Goal: Transaction & Acquisition: Purchase product/service

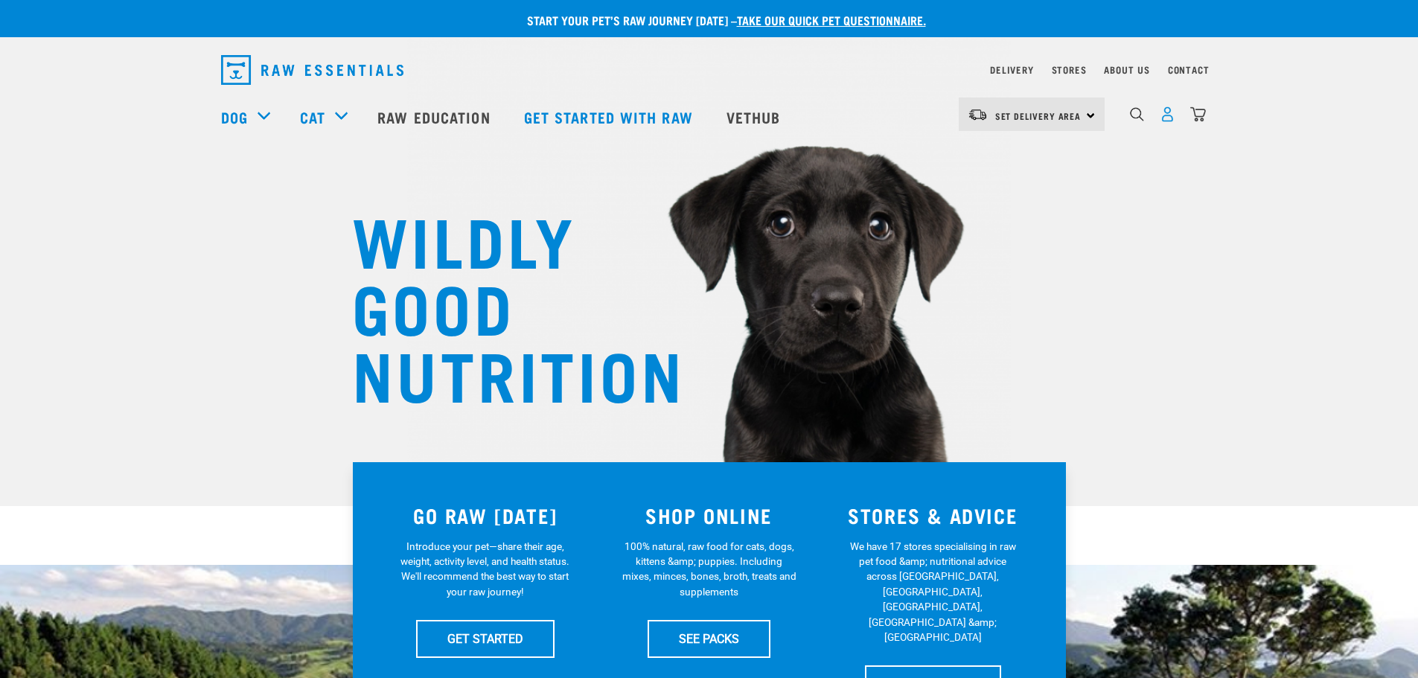
click at [1168, 116] on img "dropdown navigation" at bounding box center [1168, 114] width 16 height 16
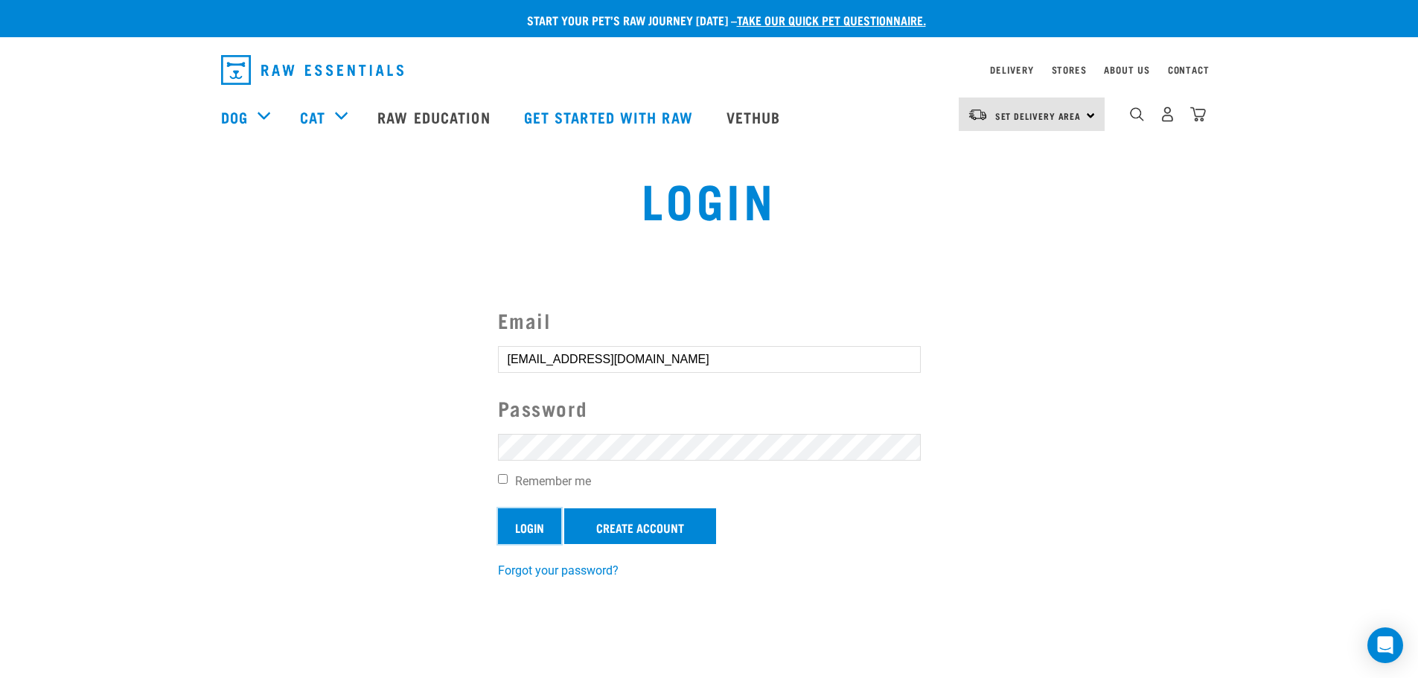
click at [537, 523] on input "Login" at bounding box center [529, 527] width 63 height 36
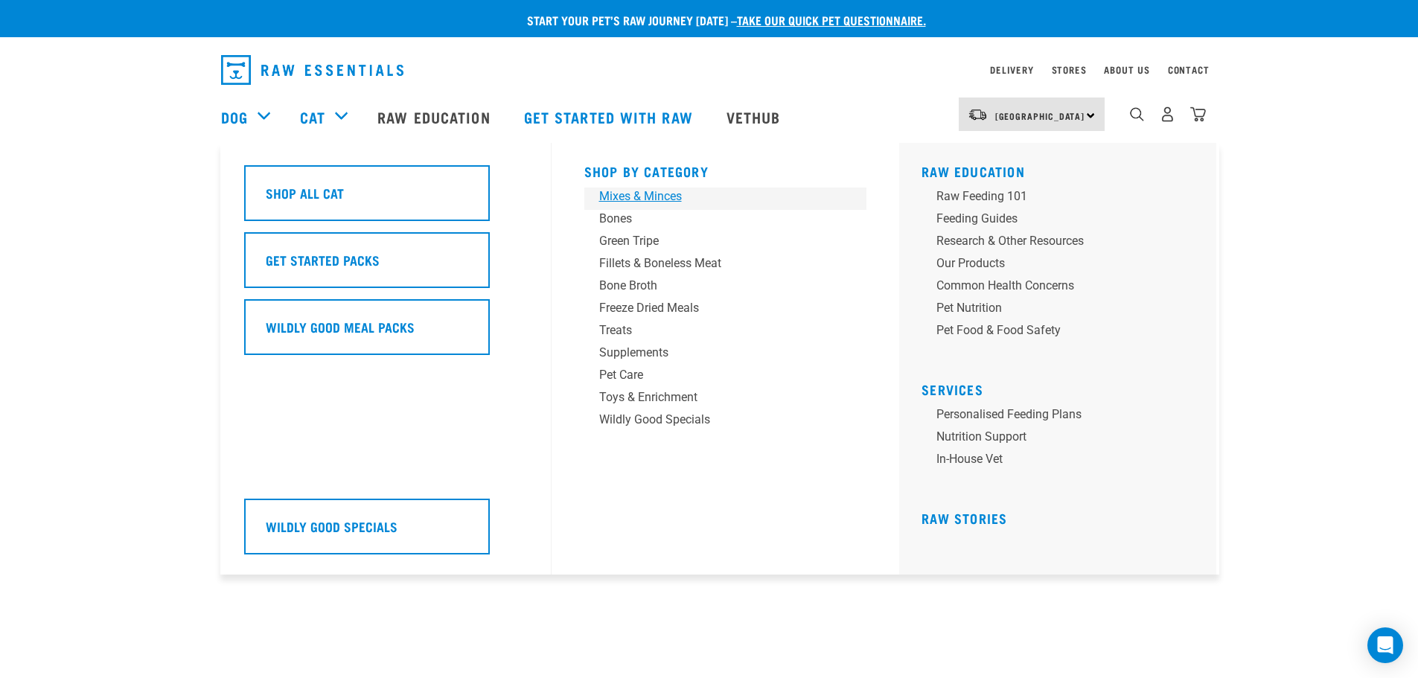
click at [661, 198] on div "Mixes & Minces" at bounding box center [715, 197] width 232 height 18
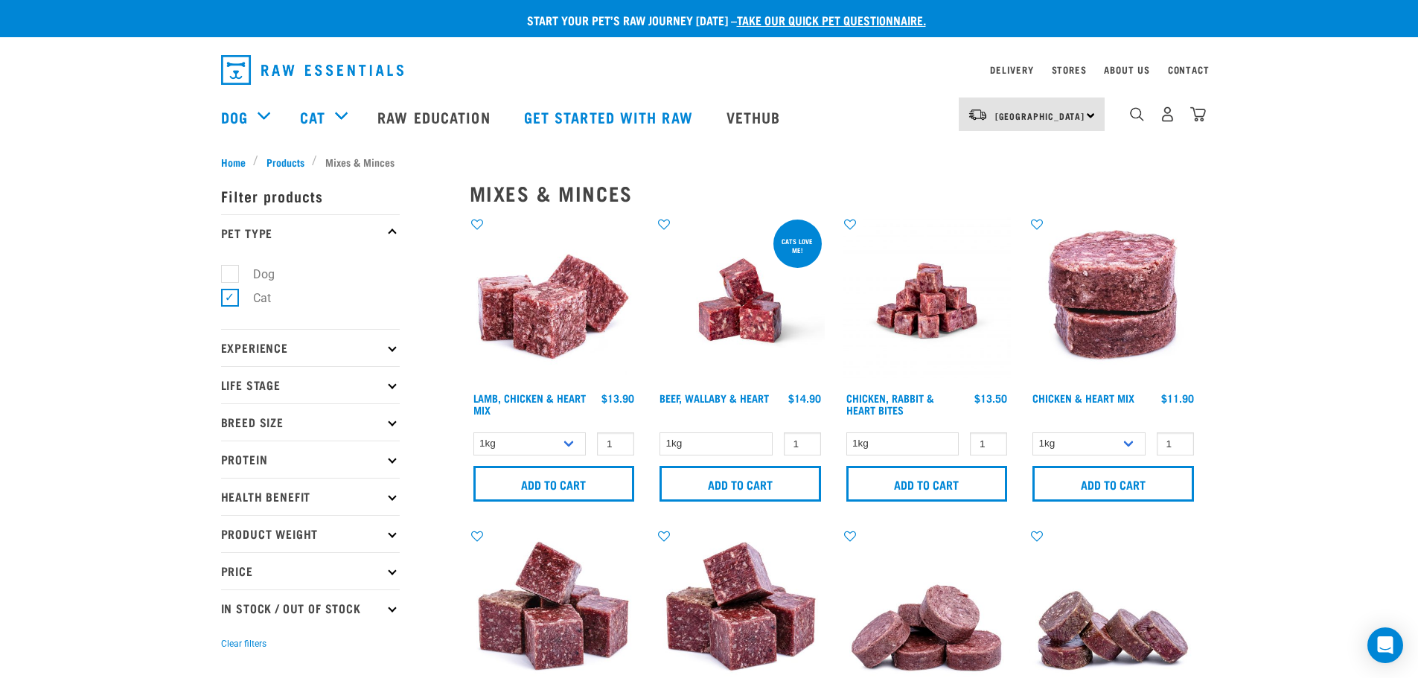
click at [230, 275] on label "Dog" at bounding box center [254, 274] width 51 height 19
click at [230, 275] on input "Dog" at bounding box center [226, 272] width 10 height 10
checkbox input "true"
click at [229, 296] on label "Cat" at bounding box center [253, 298] width 48 height 19
click at [227, 296] on input "Cat" at bounding box center [226, 296] width 10 height 10
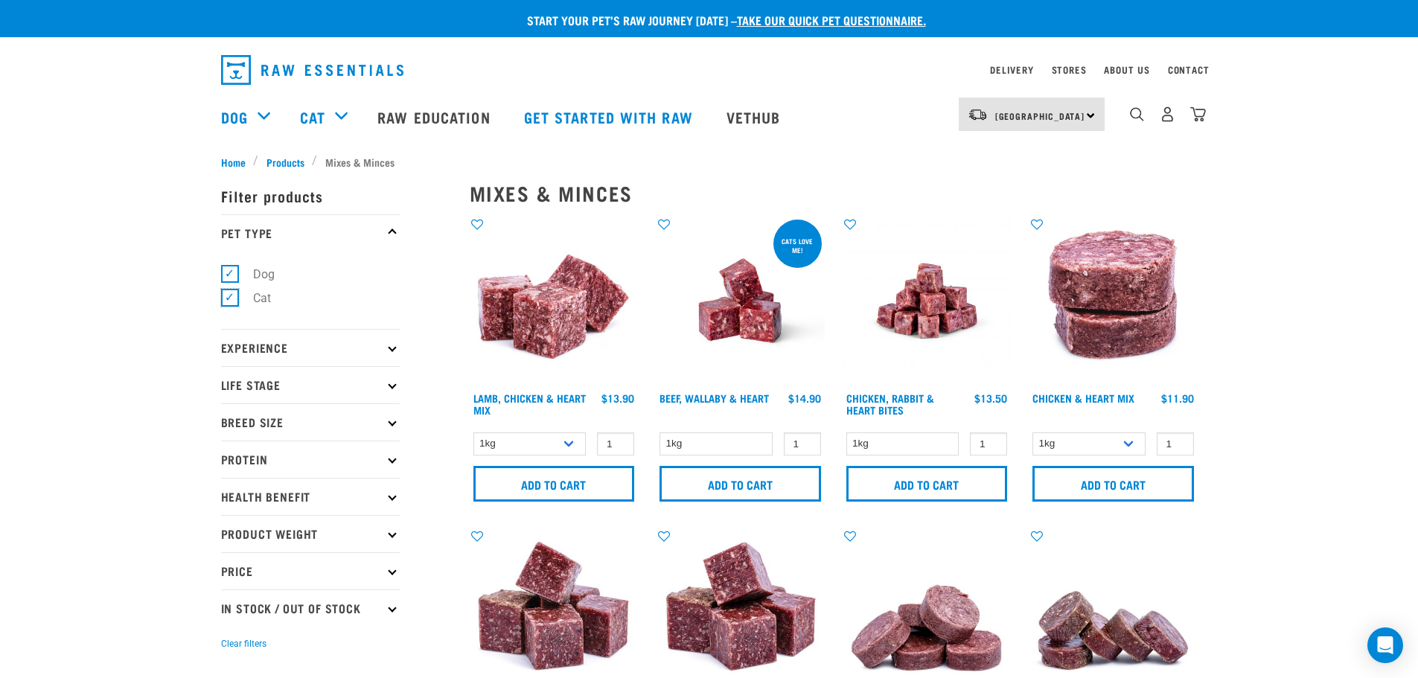
checkbox input "false"
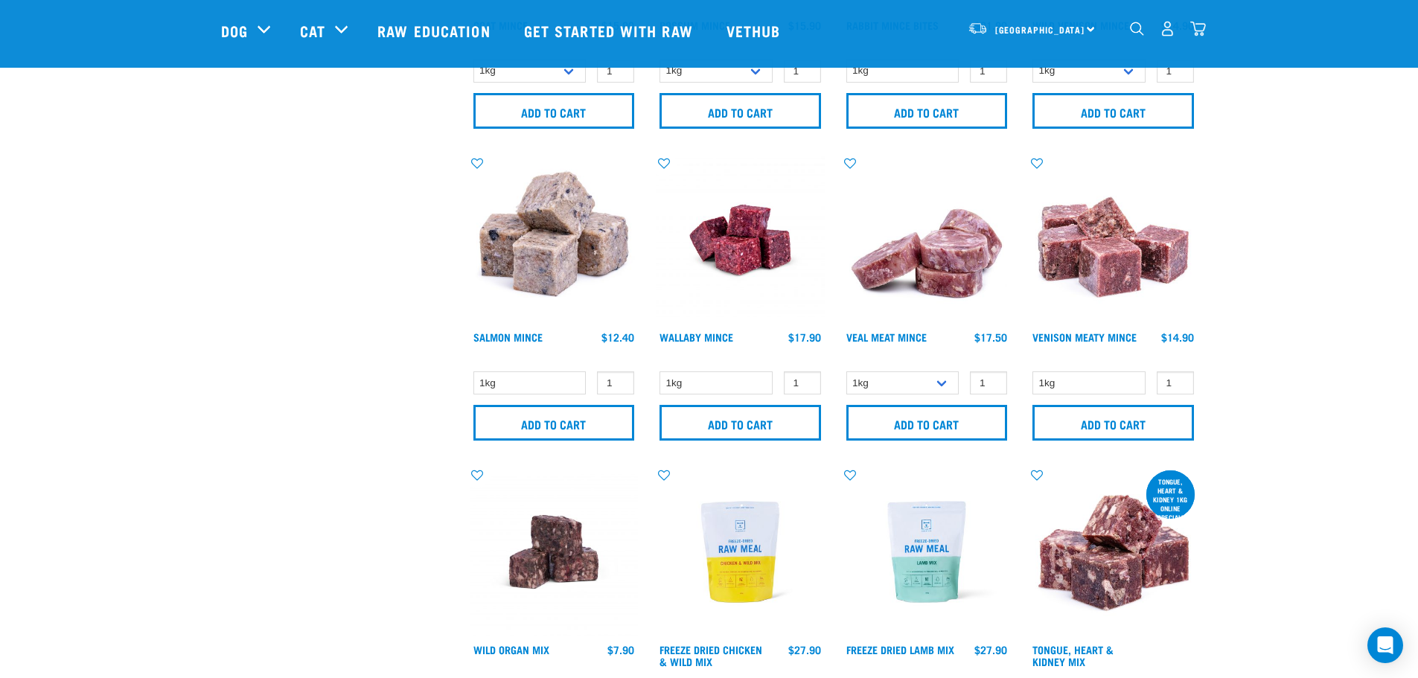
scroll to position [1191, 0]
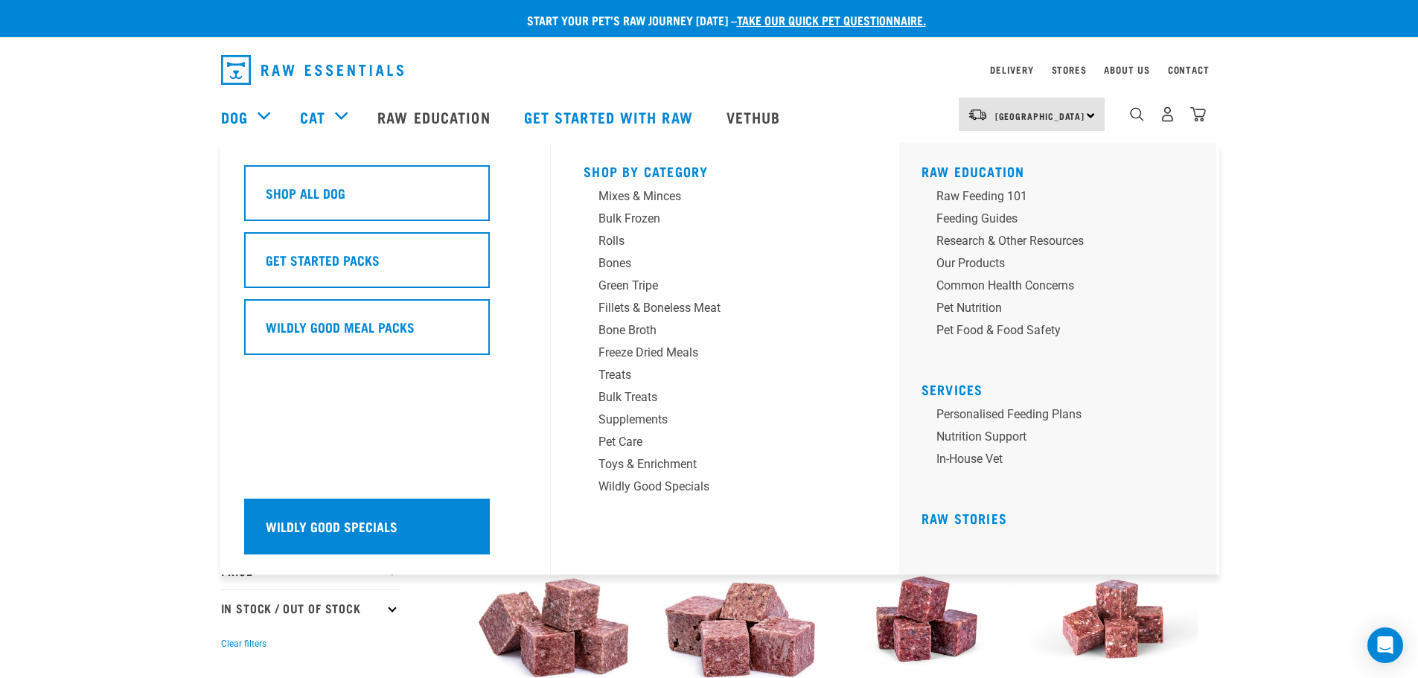
click at [315, 530] on h5 "Wildly Good Specials" at bounding box center [332, 526] width 132 height 19
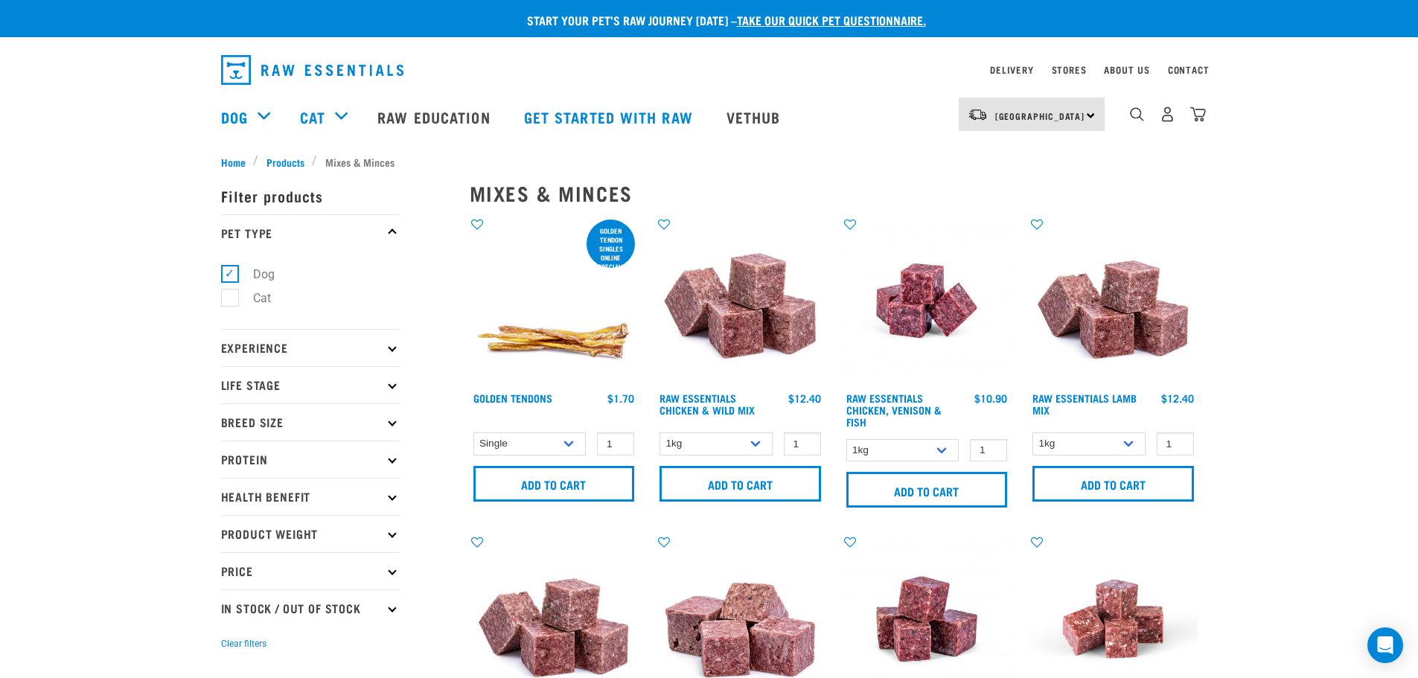
click at [395, 532] on icon at bounding box center [392, 533] width 8 height 8
click at [229, 625] on label "Bulk" at bounding box center [255, 623] width 53 height 19
click at [223, 625] on input "Bulk" at bounding box center [226, 621] width 10 height 10
checkbox input "true"
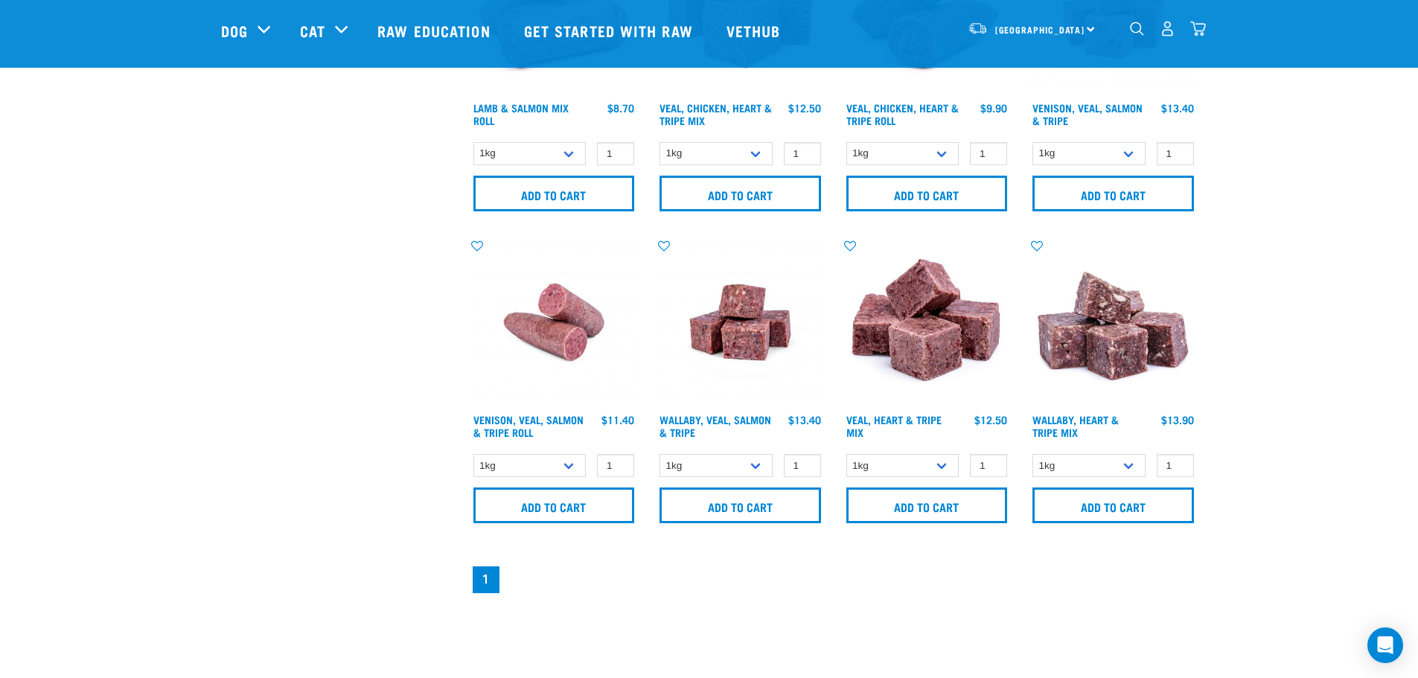
scroll to position [745, 0]
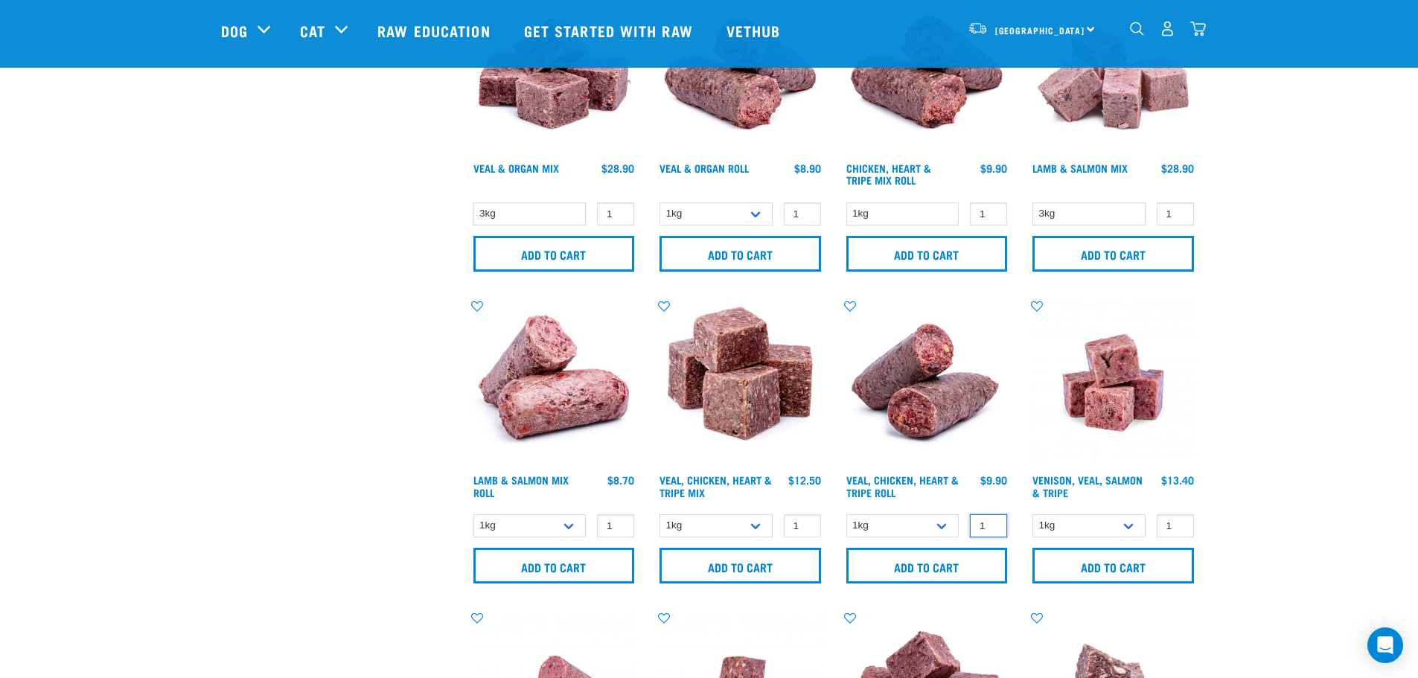
click at [986, 522] on input "1" at bounding box center [988, 526] width 37 height 23
drag, startPoint x: 986, startPoint y: 522, endPoint x: 976, endPoint y: 522, distance: 9.7
click at [976, 522] on input "1" at bounding box center [988, 526] width 37 height 23
click at [982, 522] on input "10" at bounding box center [988, 526] width 37 height 23
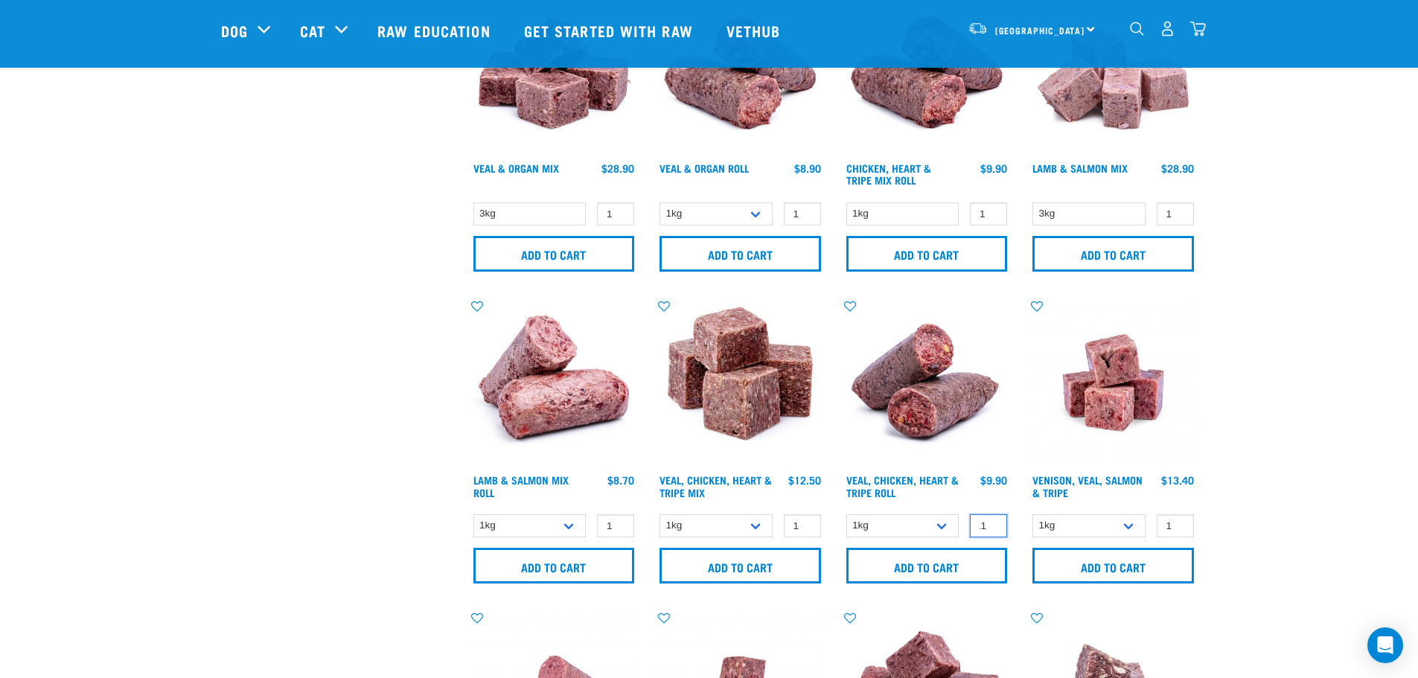
click at [990, 520] on input "111" at bounding box center [988, 526] width 37 height 23
type input "112"
click at [990, 520] on input "112" at bounding box center [988, 526] width 37 height 23
click at [909, 520] on select "1kg Bulk (10kg)" at bounding box center [903, 526] width 113 height 23
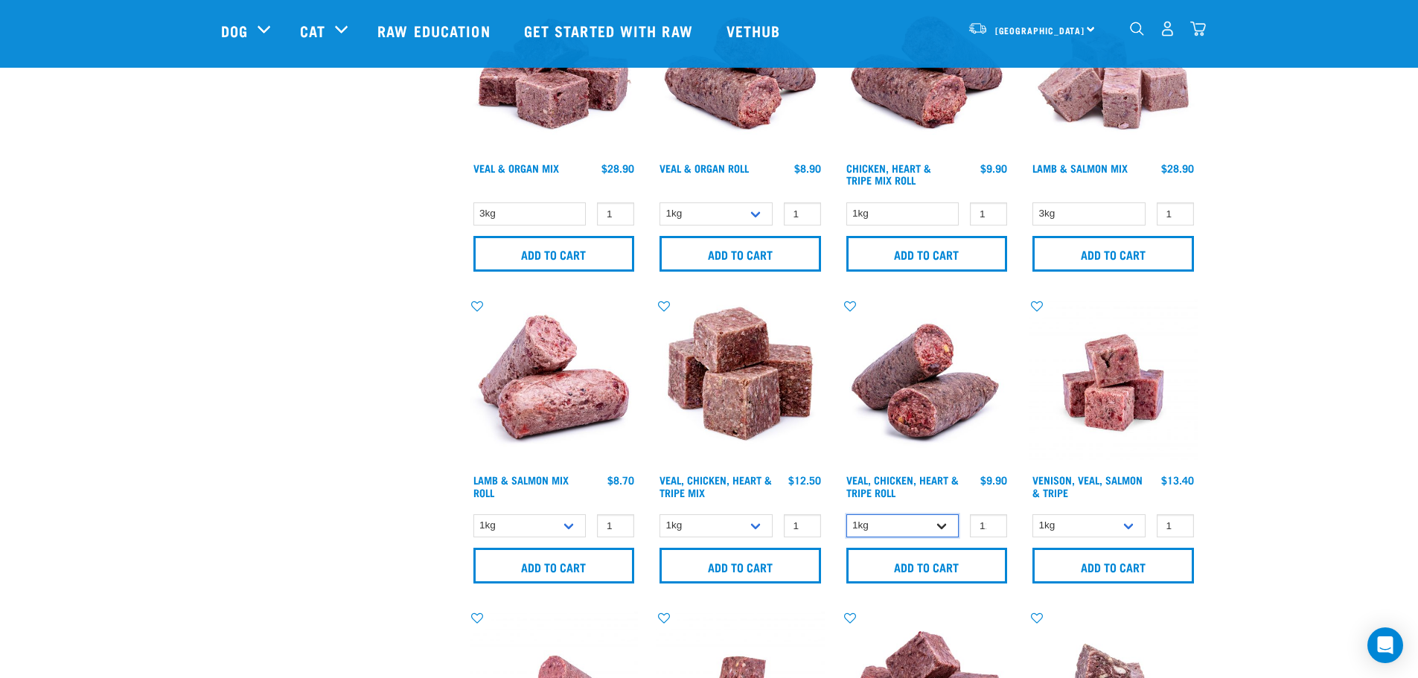
select select "176976"
click at [847, 515] on select "1kg Bulk (10kg)" at bounding box center [903, 526] width 113 height 23
click at [934, 562] on input "Add to cart" at bounding box center [928, 566] width 162 height 36
click at [1202, 32] on img "dropdown navigation" at bounding box center [1199, 29] width 16 height 16
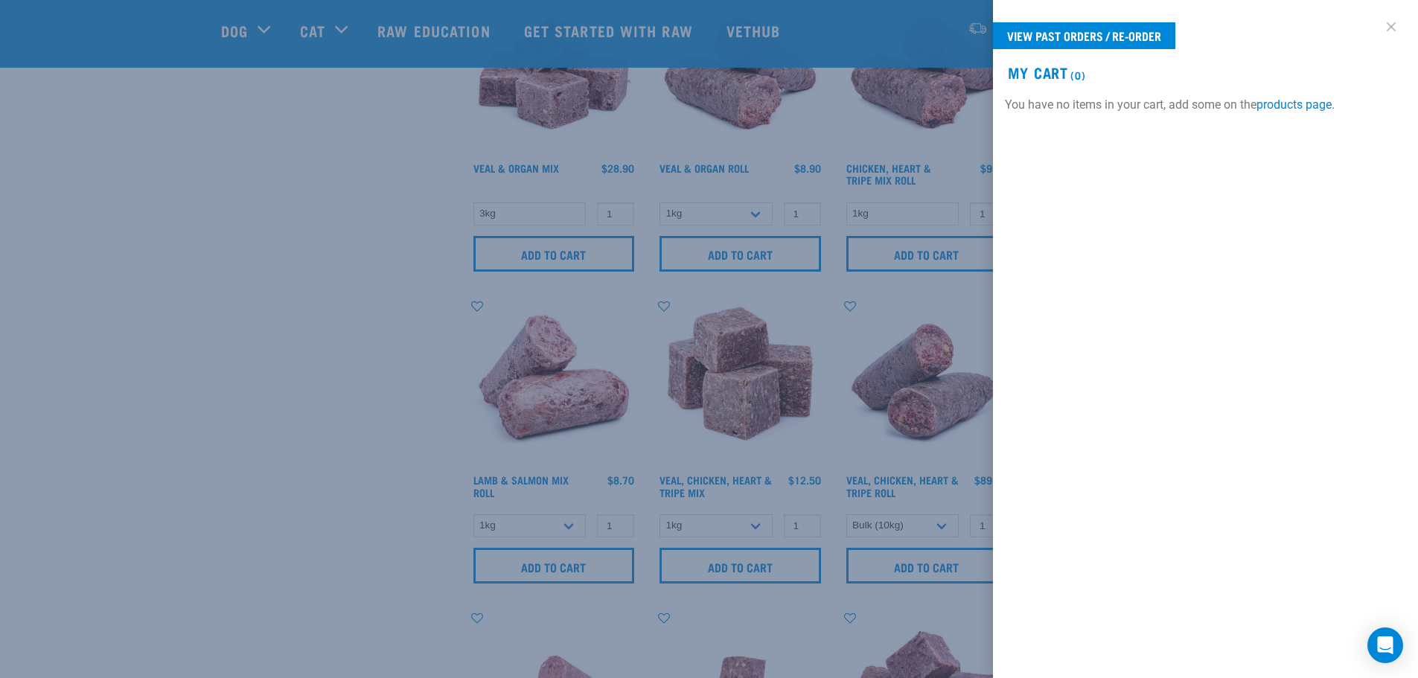
click at [1393, 25] on link at bounding box center [1392, 27] width 24 height 24
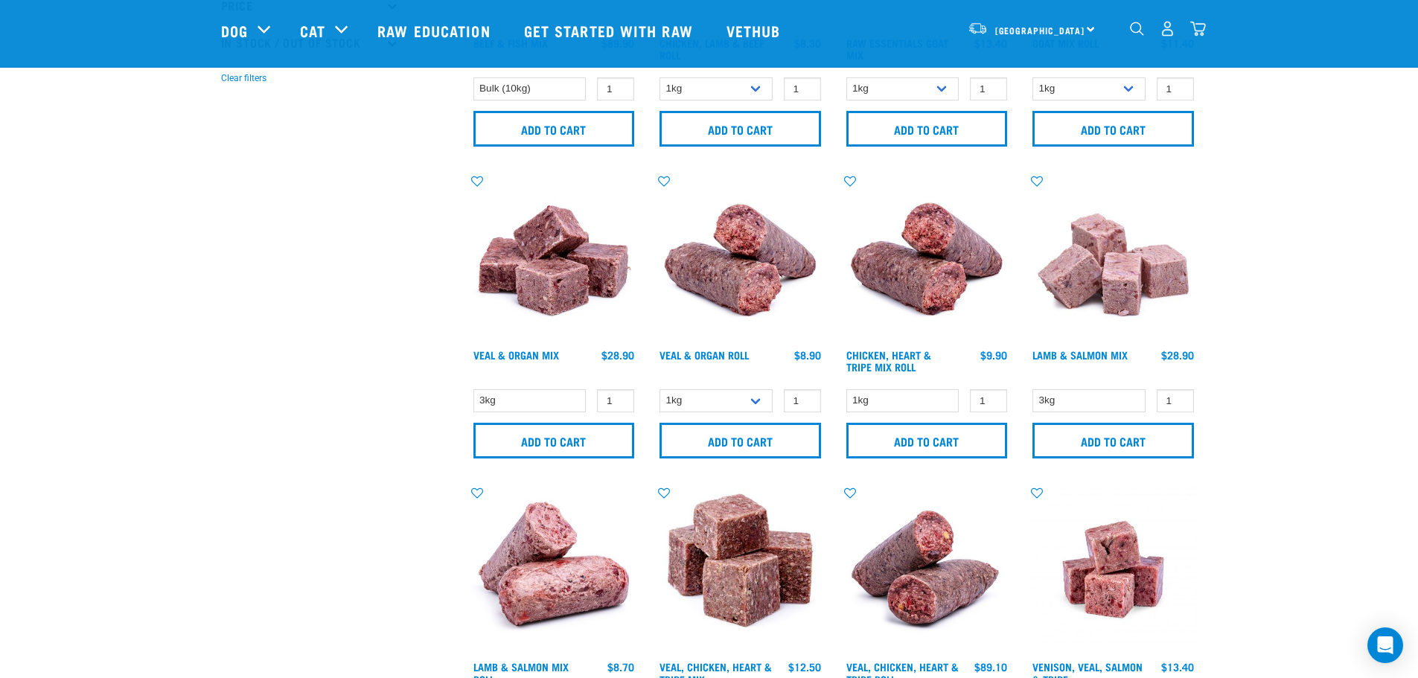
scroll to position [521, 0]
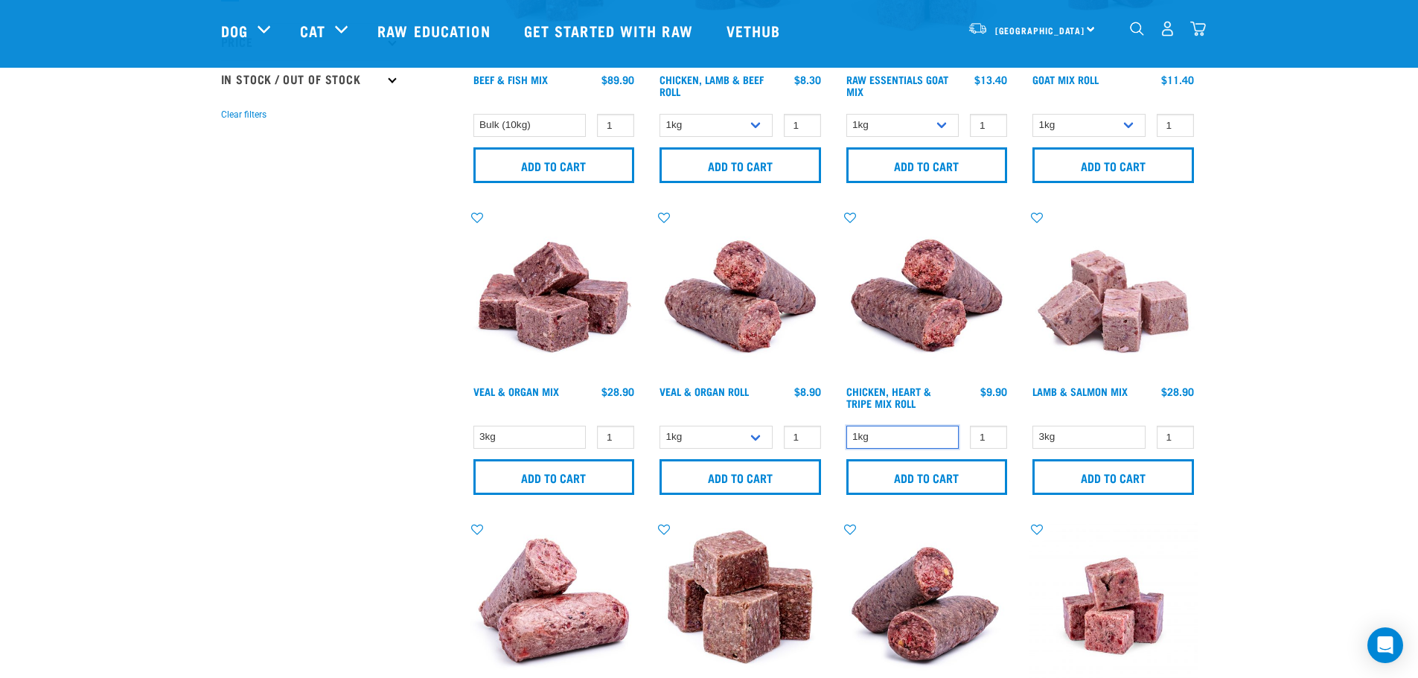
click at [921, 433] on select "1kg" at bounding box center [903, 437] width 113 height 23
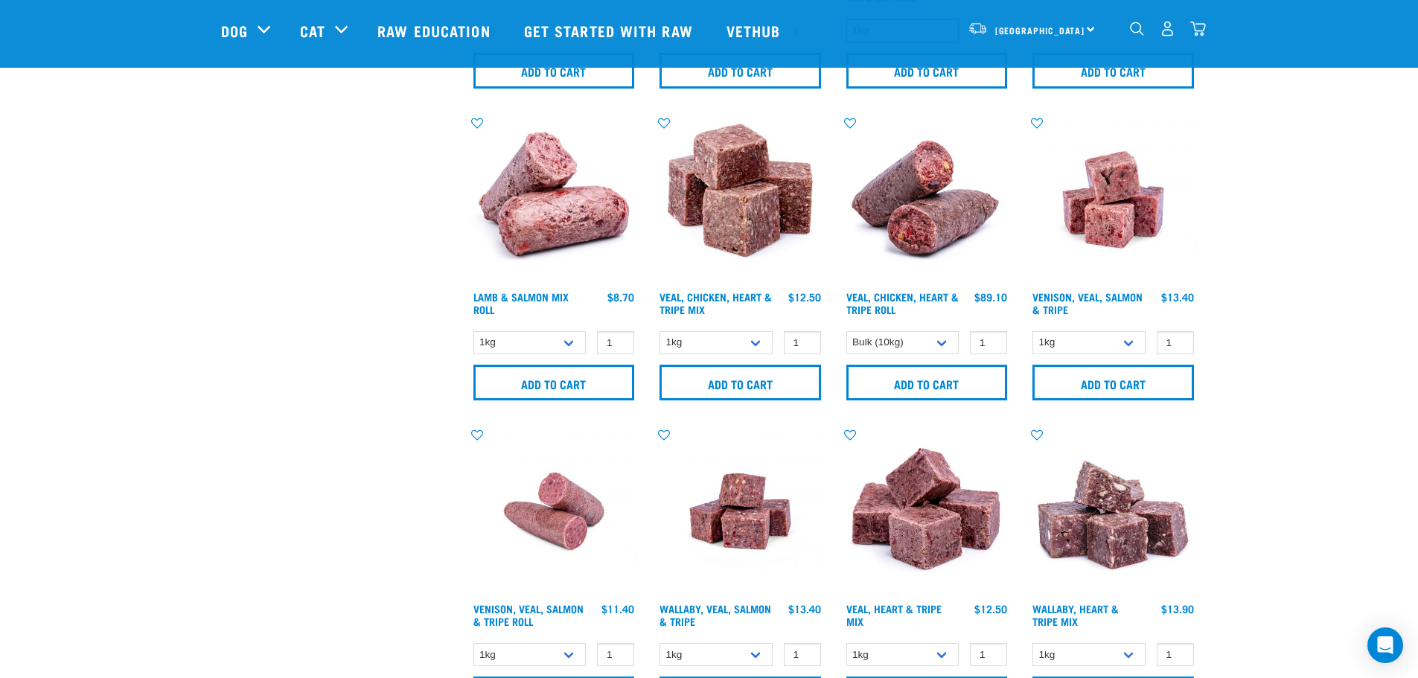
scroll to position [894, 0]
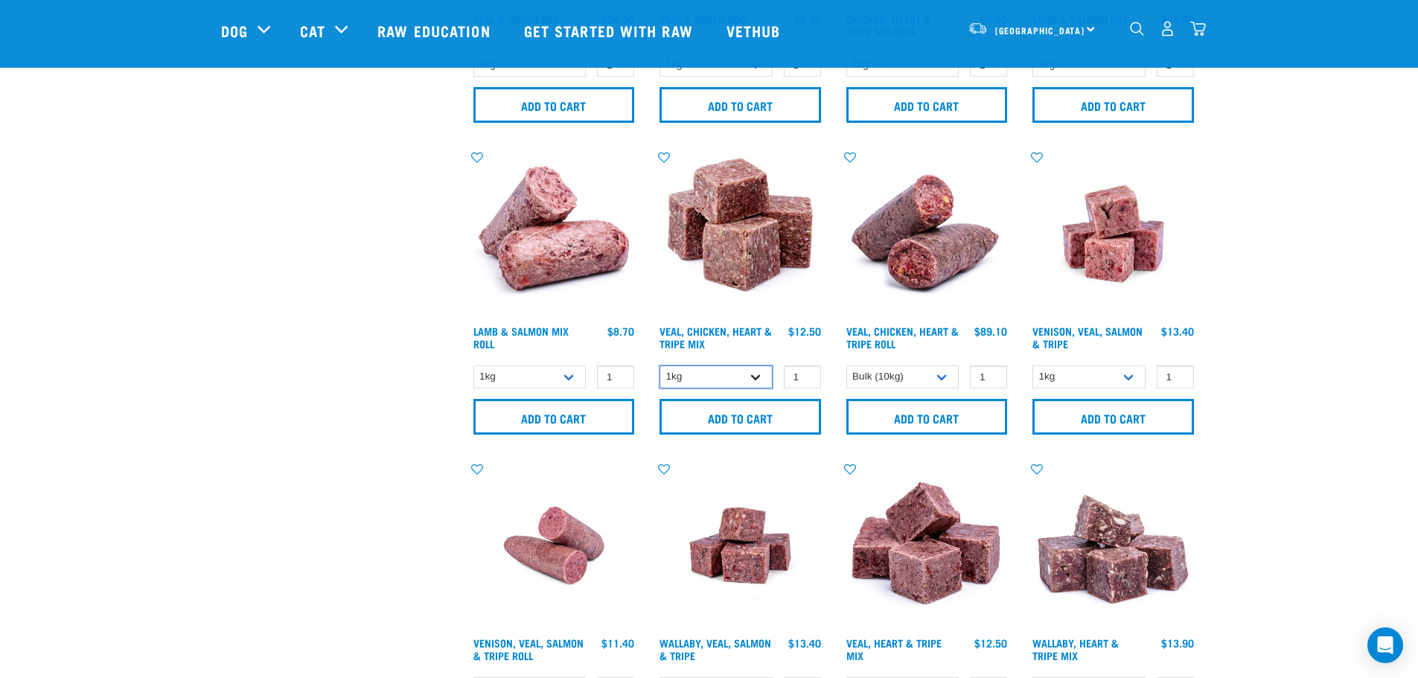
click at [753, 378] on select "1kg 3kg" at bounding box center [716, 377] width 113 height 23
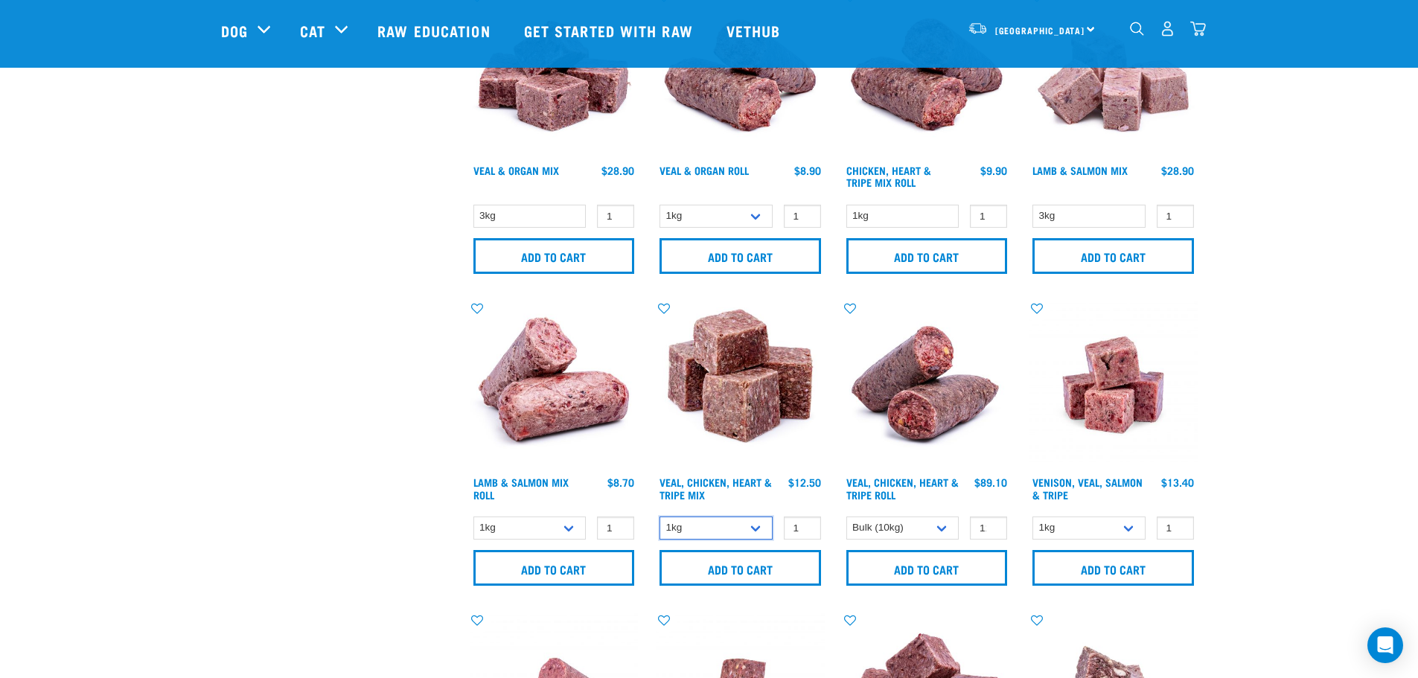
scroll to position [670, 0]
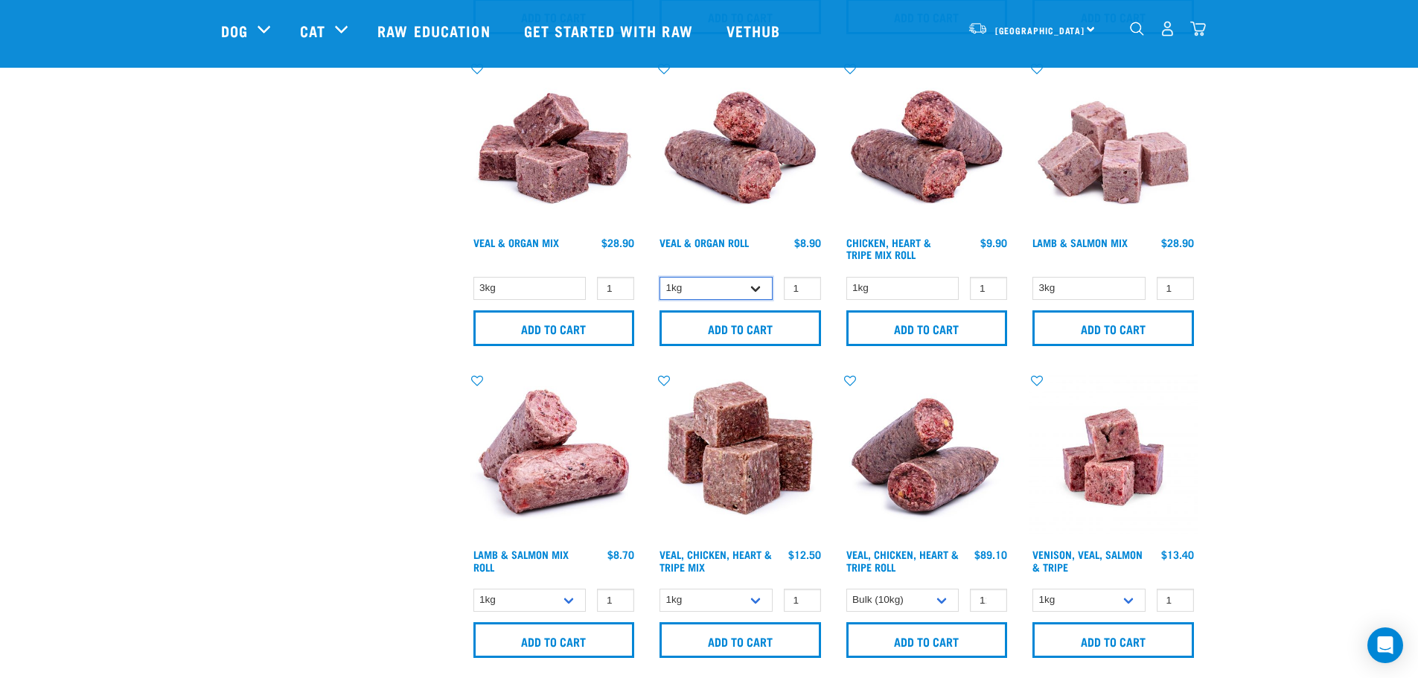
click at [758, 293] on select "1kg Bulk (10kg)" at bounding box center [716, 288] width 113 height 23
select select "920"
click at [660, 277] on select "1kg Bulk (10kg)" at bounding box center [716, 288] width 113 height 23
click at [712, 329] on input "Add to cart" at bounding box center [741, 329] width 162 height 36
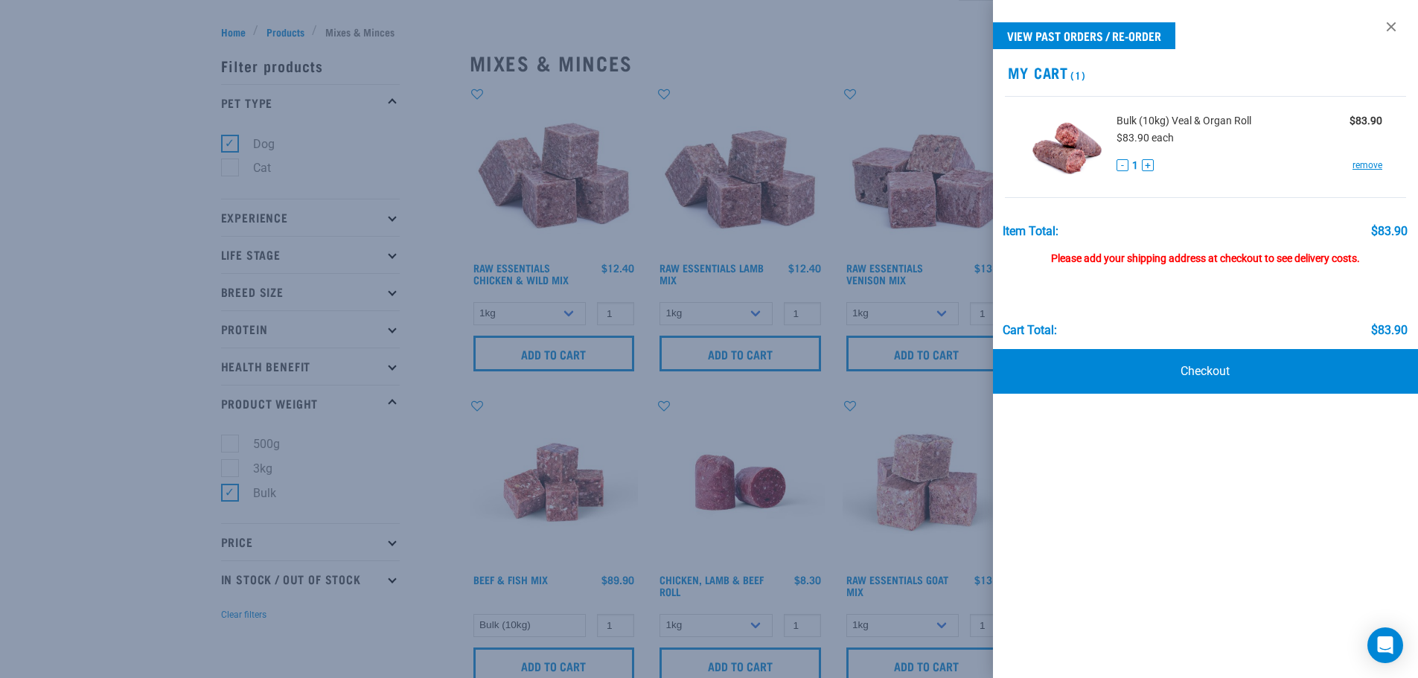
scroll to position [0, 0]
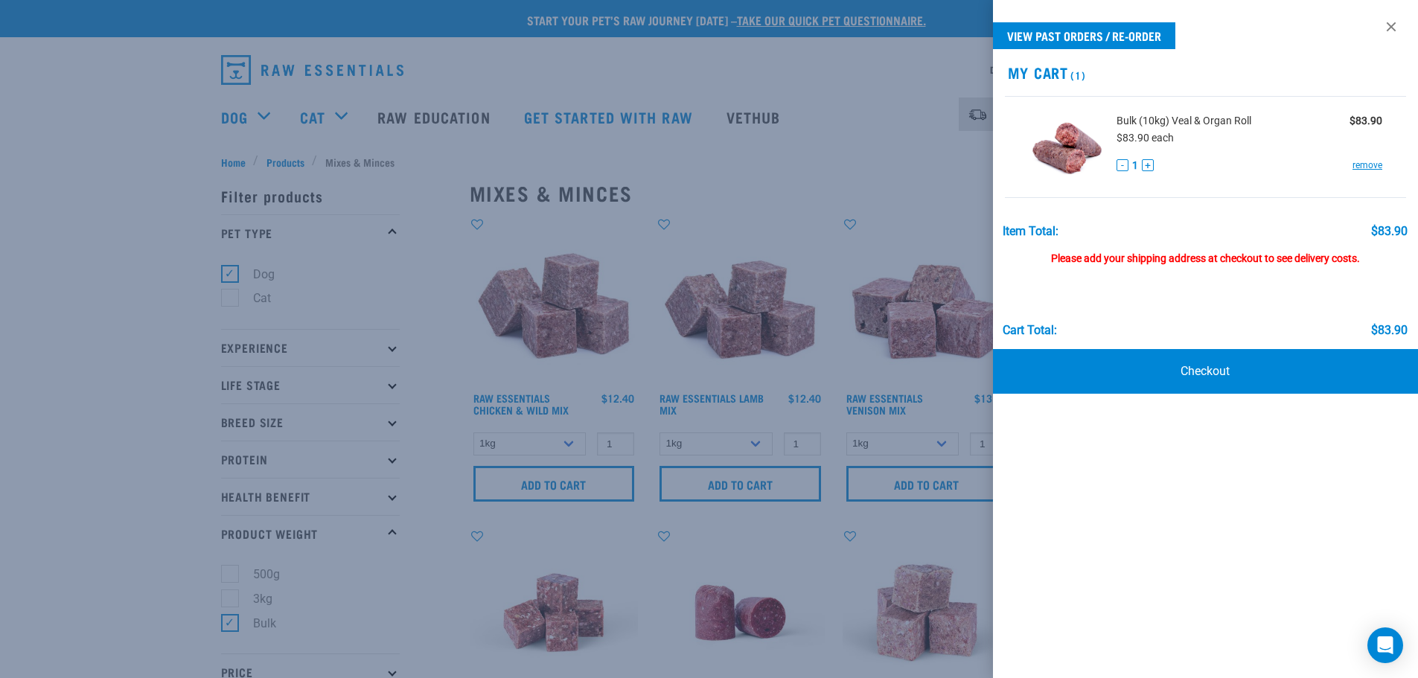
click at [232, 619] on div at bounding box center [709, 339] width 1418 height 678
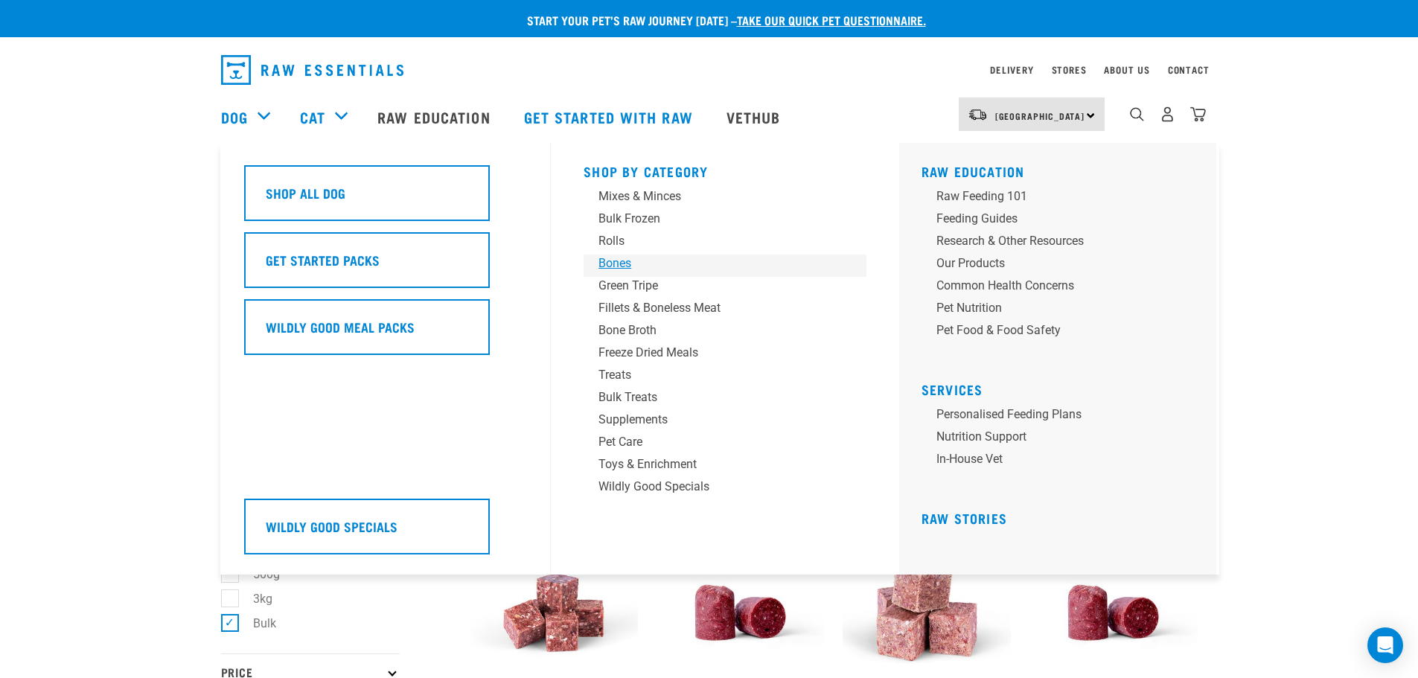
click at [624, 262] on div "Bones" at bounding box center [715, 264] width 232 height 18
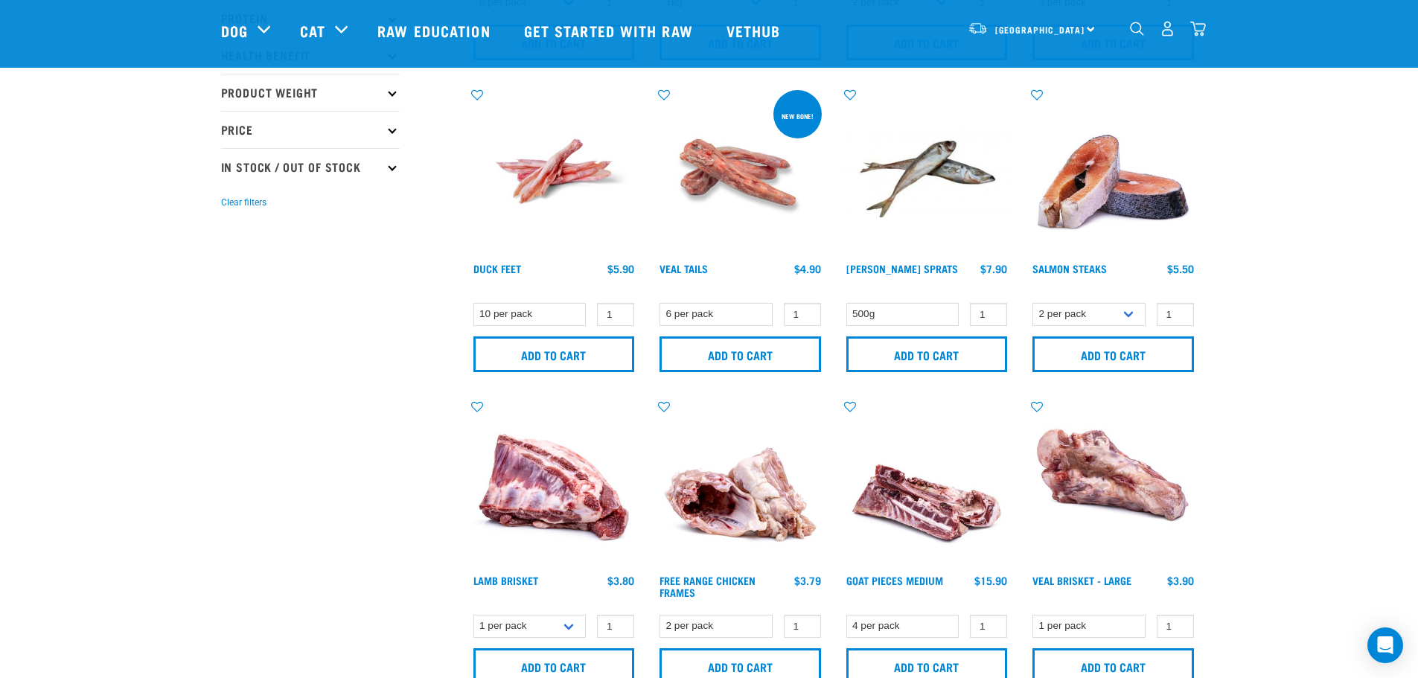
scroll to position [372, 0]
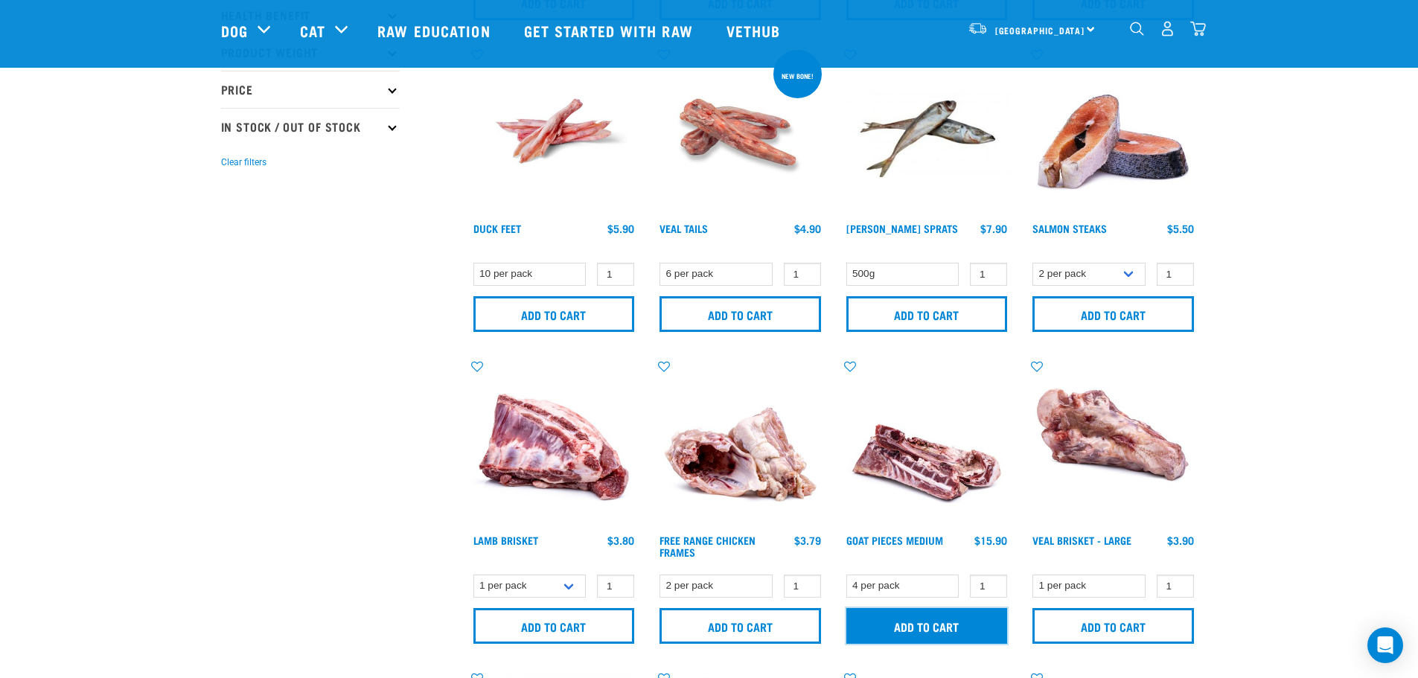
click at [919, 628] on input "Add to cart" at bounding box center [928, 626] width 162 height 36
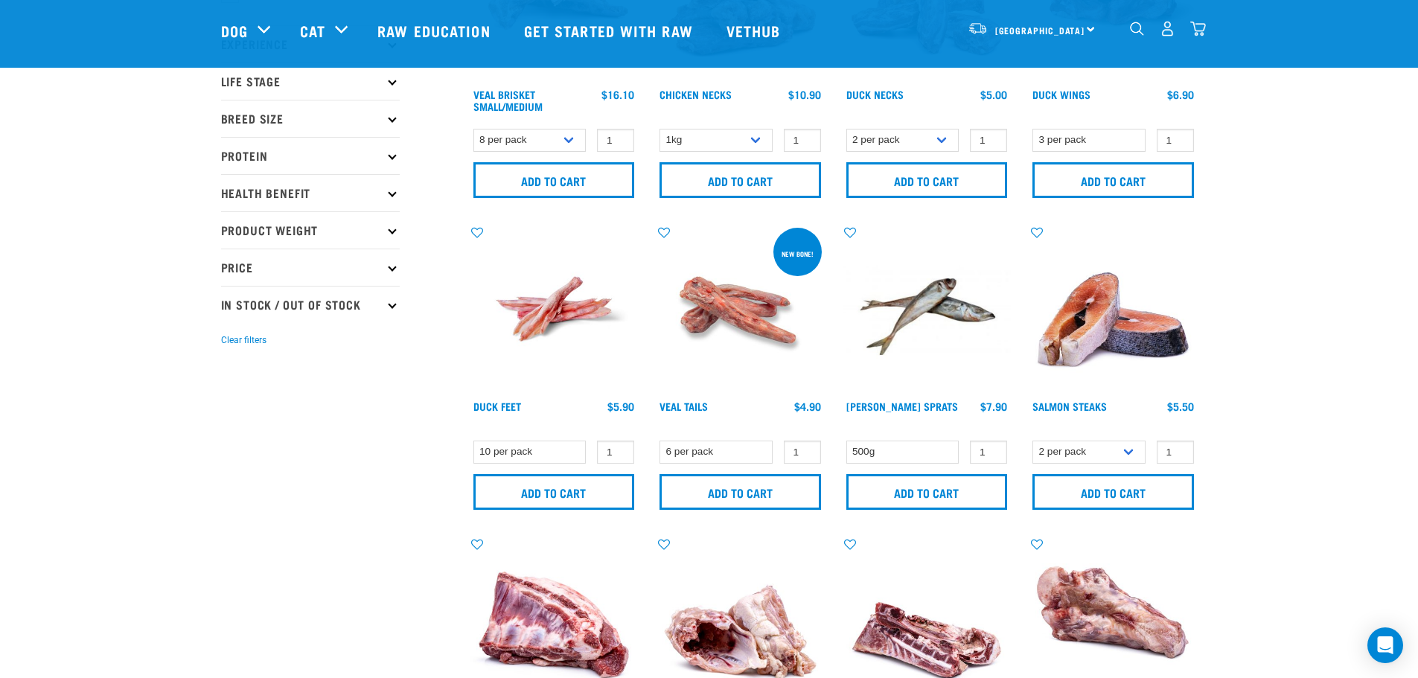
scroll to position [0, 0]
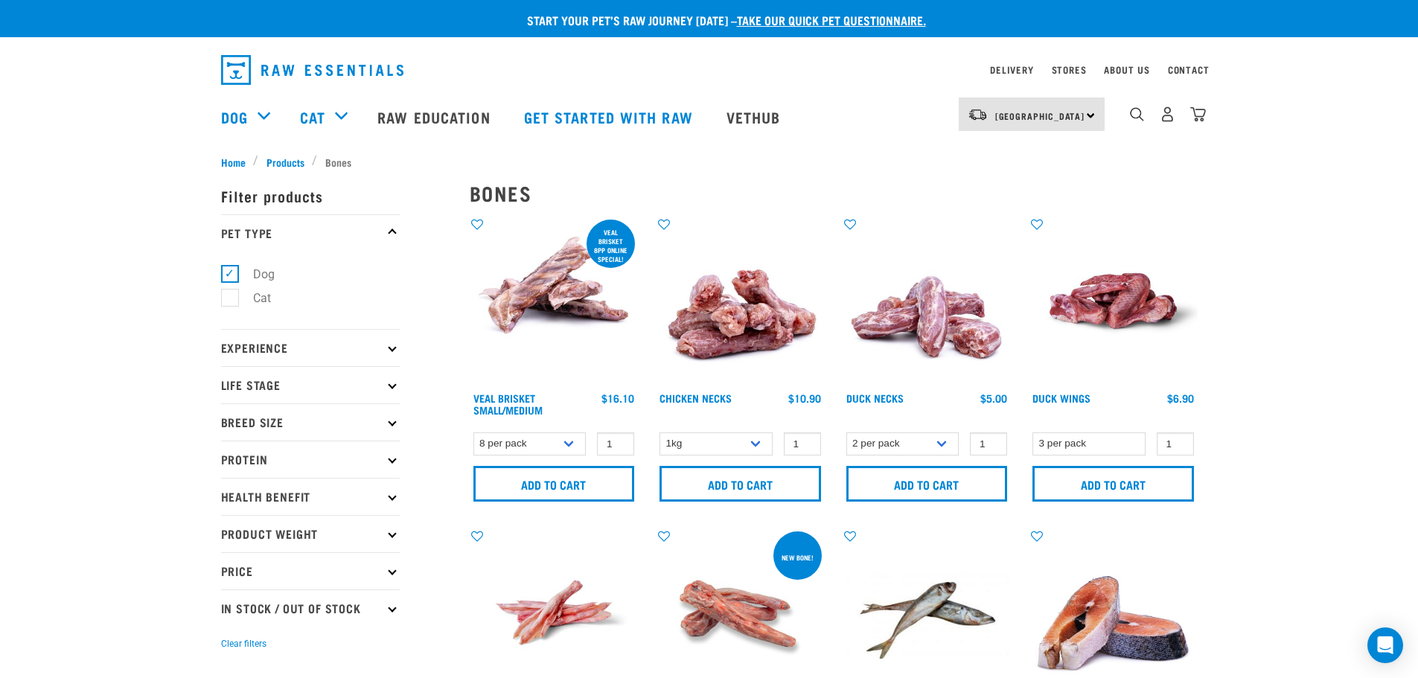
click at [229, 270] on label "Dog" at bounding box center [254, 274] width 51 height 19
click at [225, 270] on input "Dog" at bounding box center [226, 272] width 10 height 10
checkbox input "false"
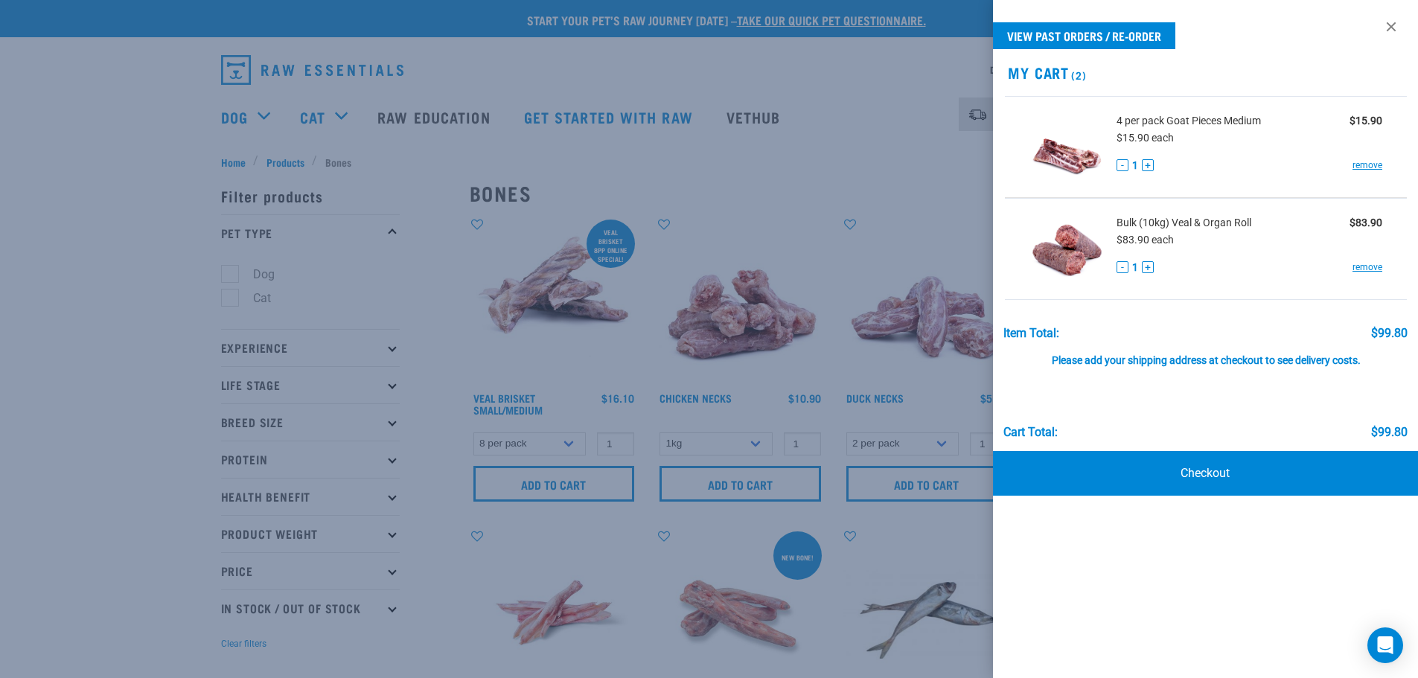
click at [227, 295] on div at bounding box center [709, 339] width 1418 height 678
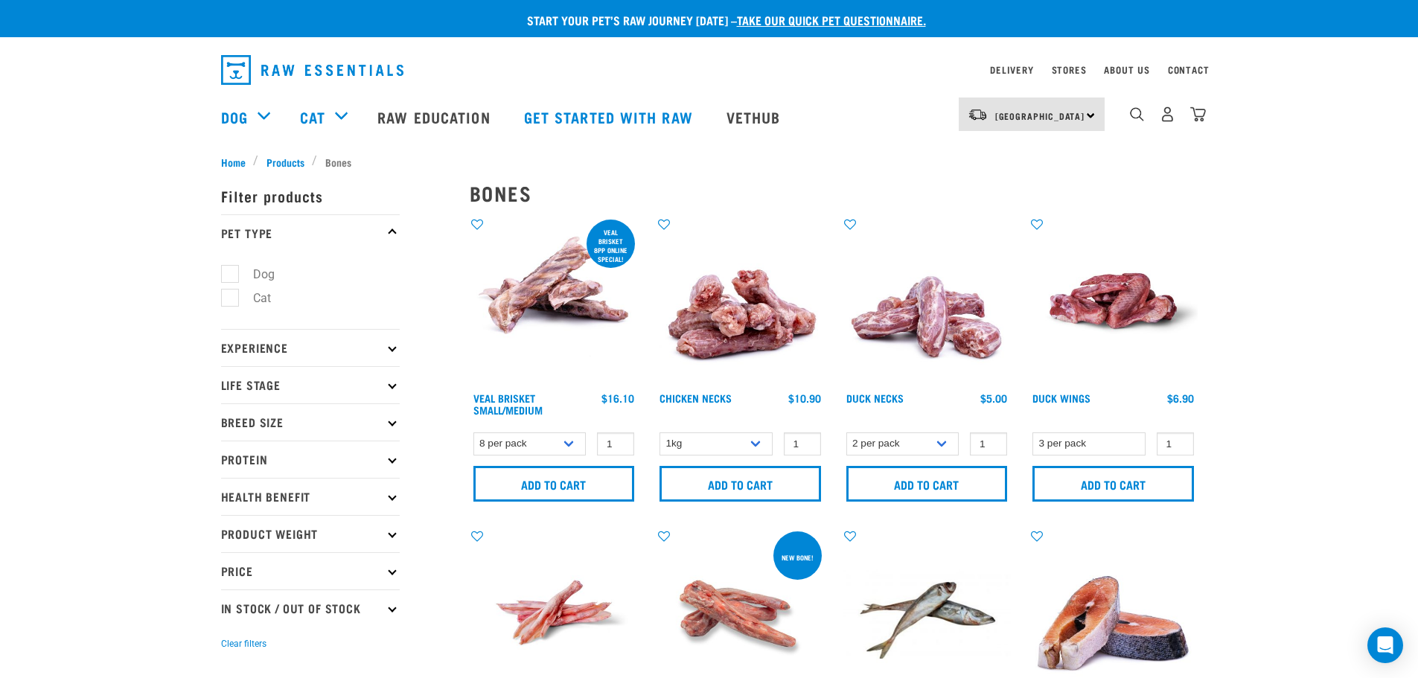
click at [233, 296] on label "Cat" at bounding box center [253, 298] width 48 height 19
click at [231, 296] on input "Cat" at bounding box center [226, 296] width 10 height 10
checkbox input "true"
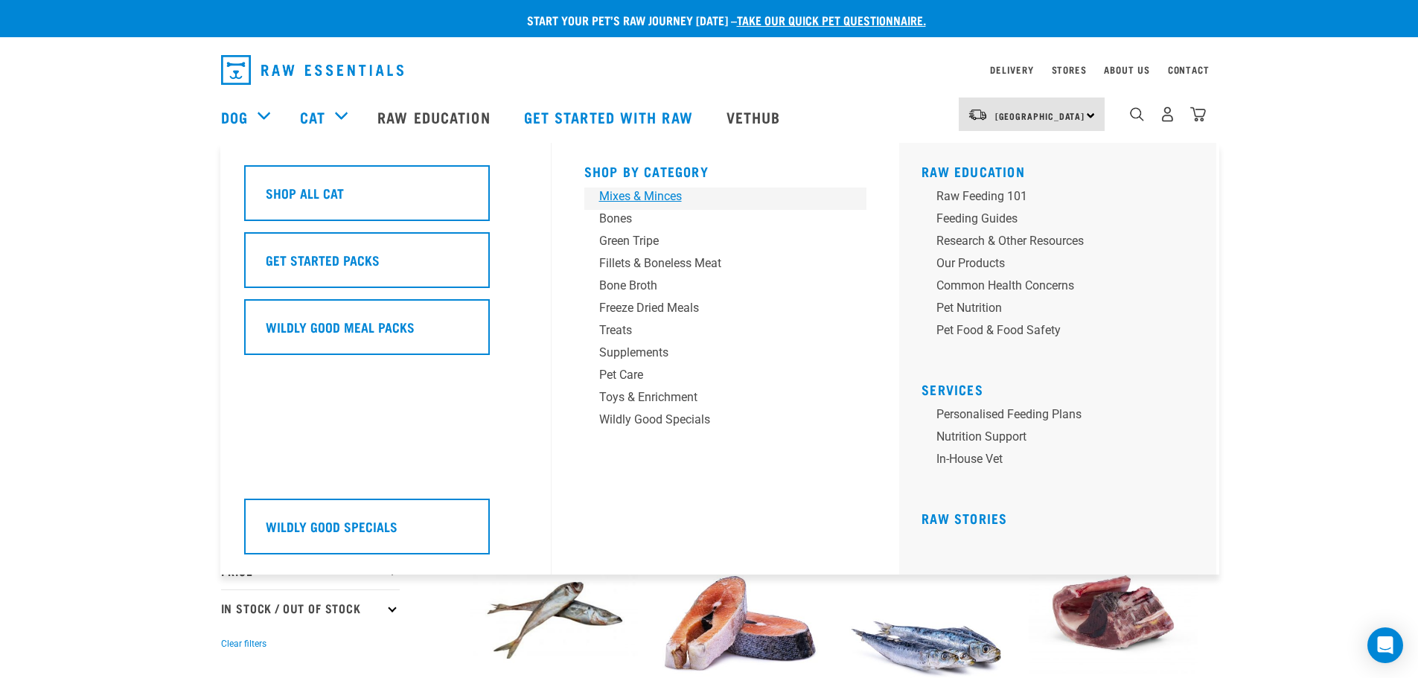
click at [657, 192] on div "Mixes & Minces" at bounding box center [715, 197] width 232 height 18
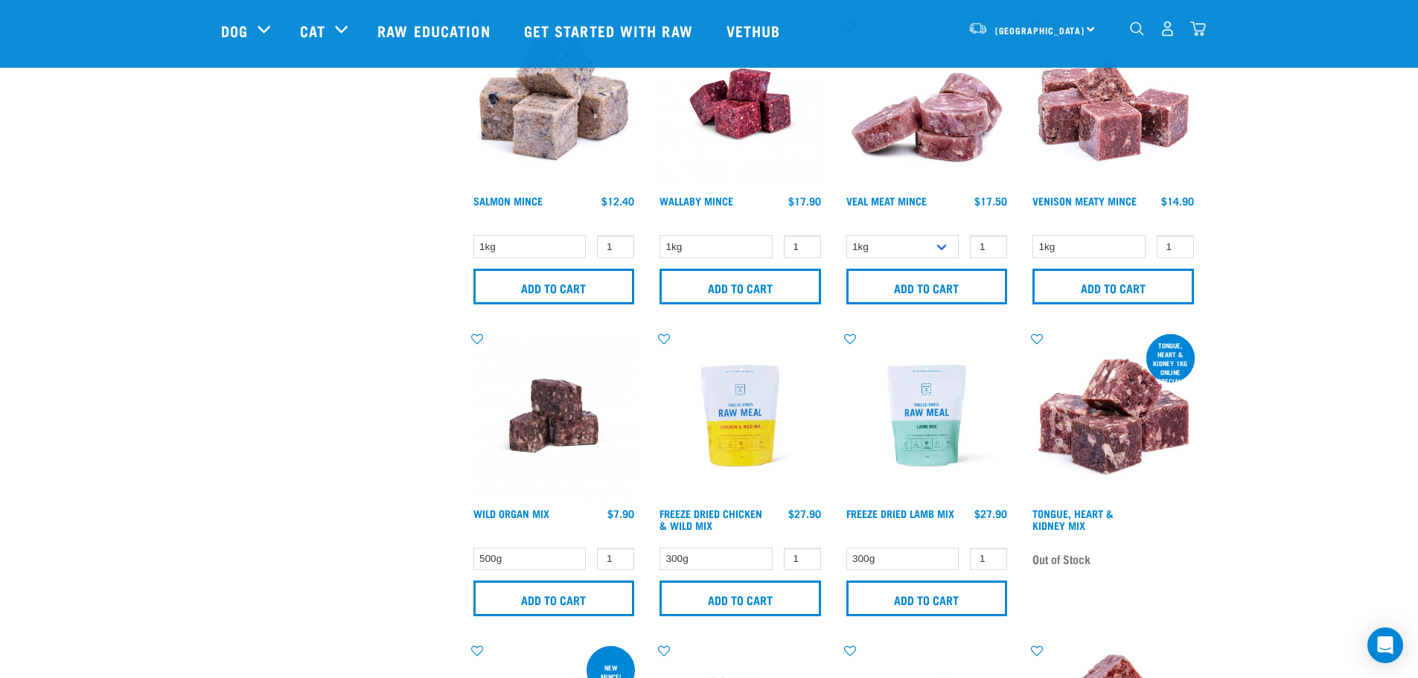
scroll to position [1340, 0]
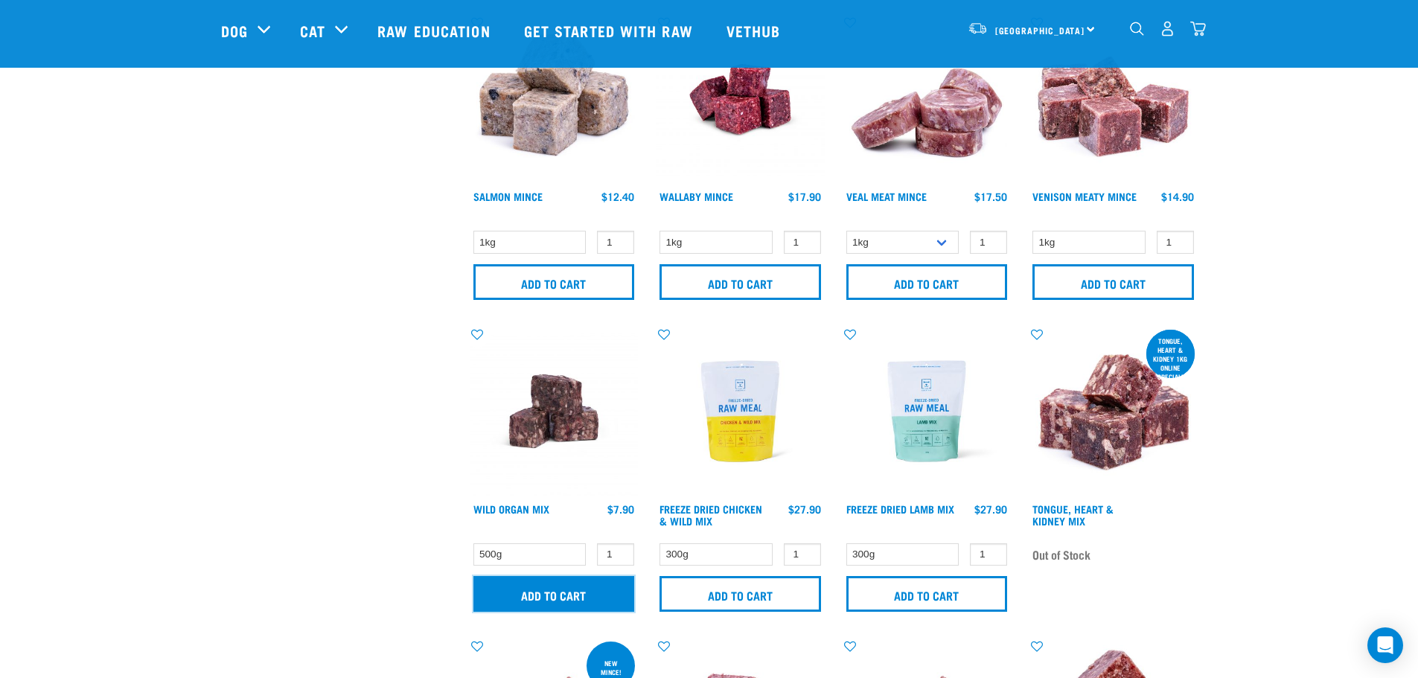
click at [582, 586] on input "Add to cart" at bounding box center [555, 594] width 162 height 36
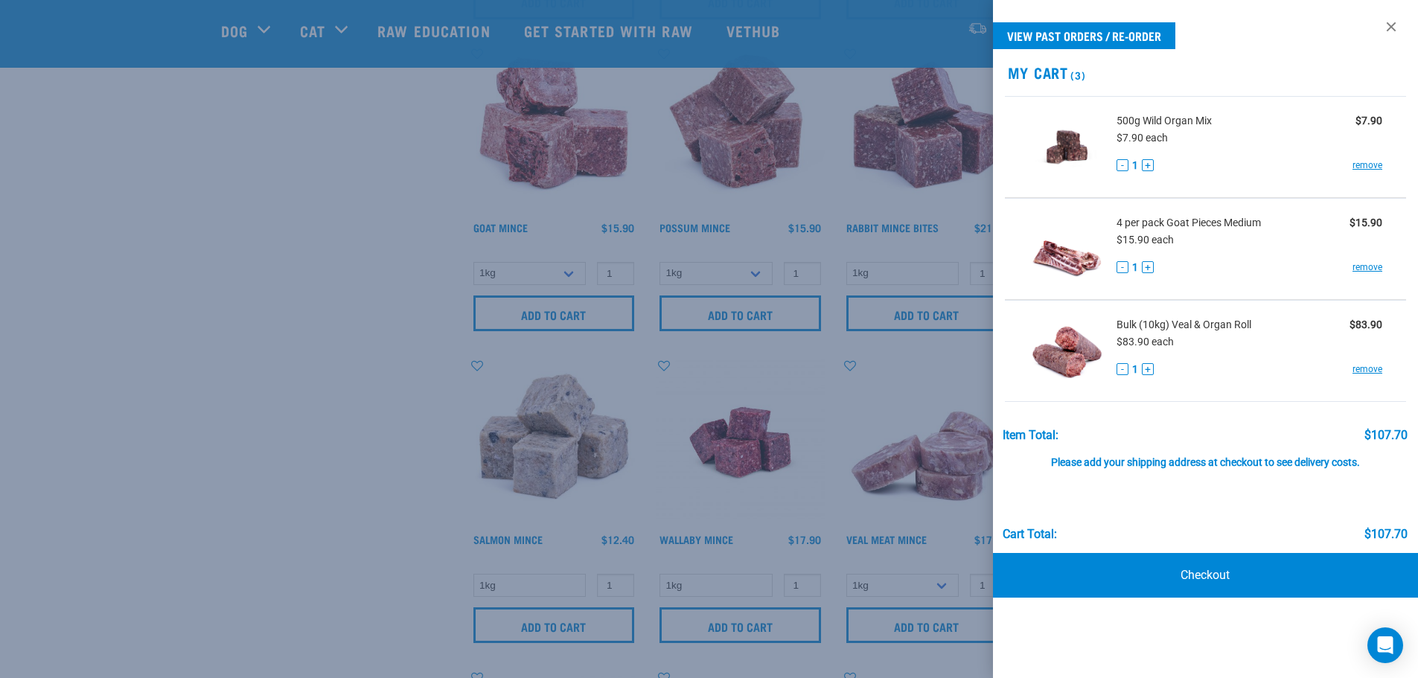
scroll to position [968, 0]
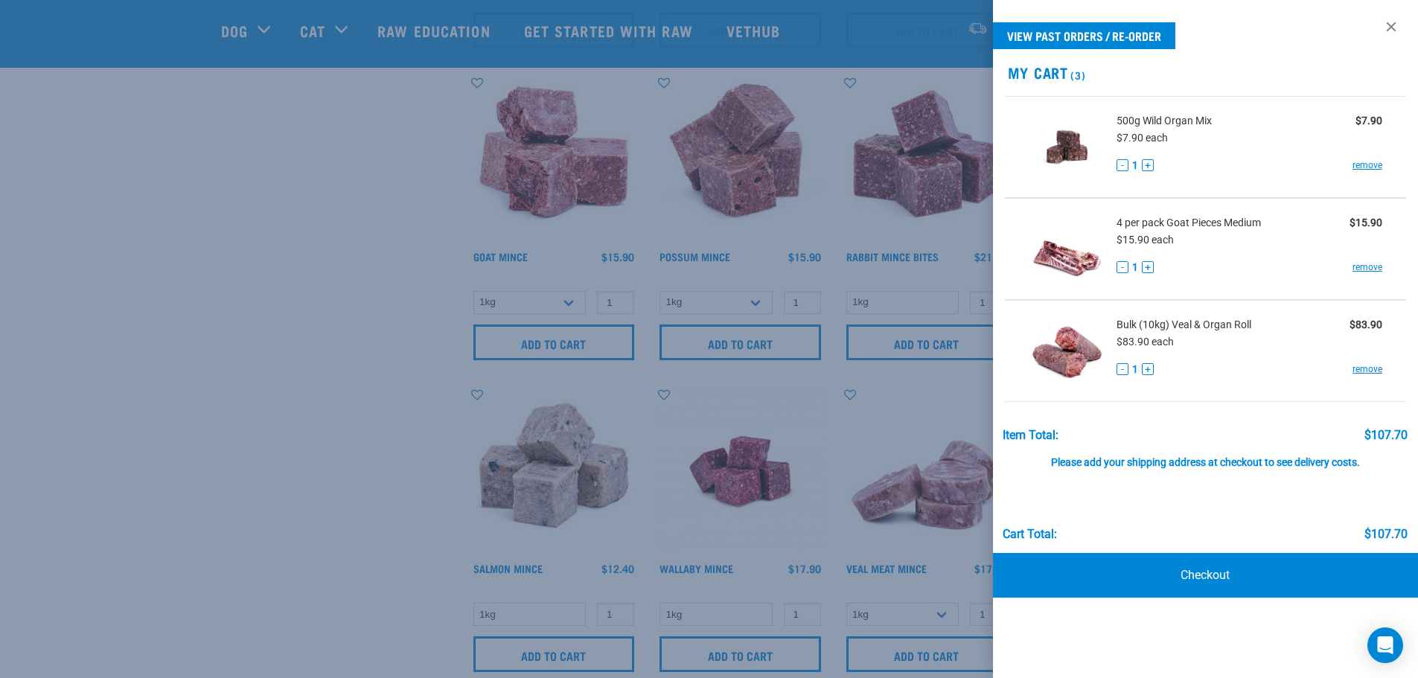
click at [310, 350] on div at bounding box center [709, 339] width 1418 height 678
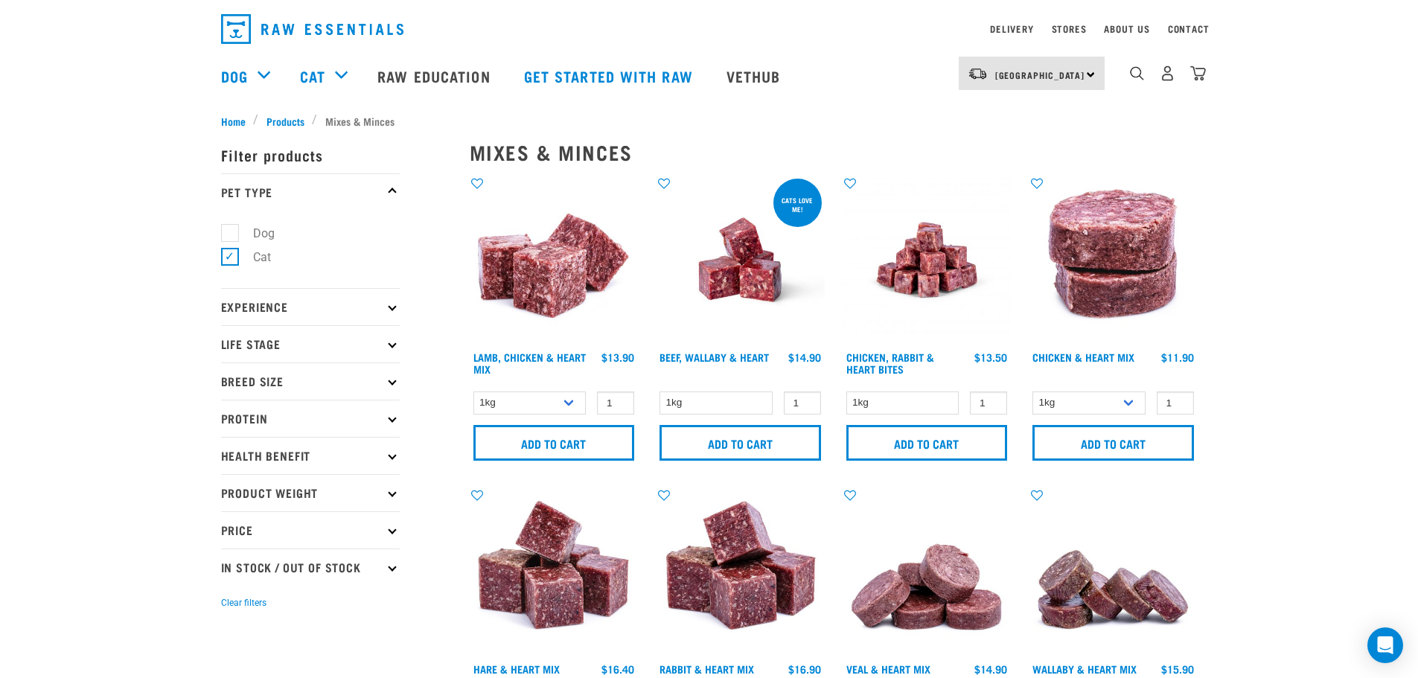
scroll to position [0, 0]
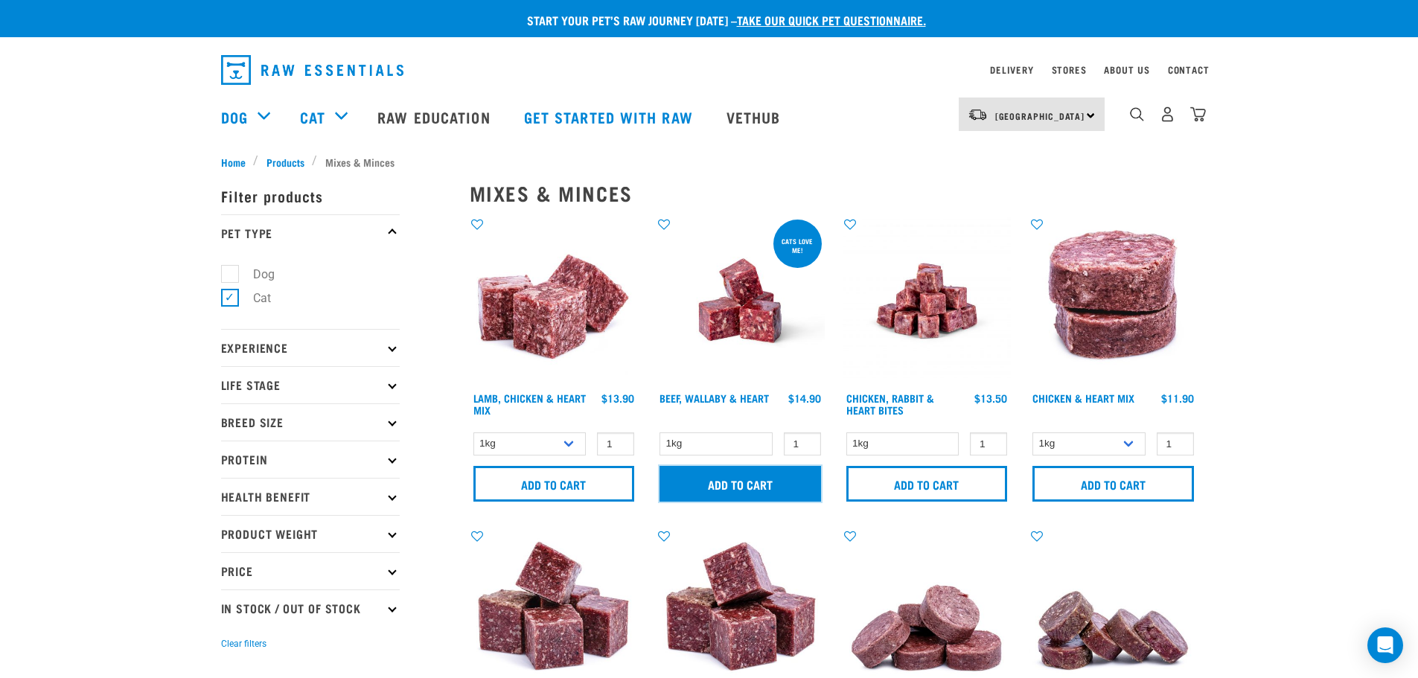
click at [745, 480] on input "Add to cart" at bounding box center [741, 484] width 162 height 36
click at [1200, 116] on img "dropdown navigation" at bounding box center [1199, 114] width 16 height 16
click at [1196, 116] on img "dropdown navigation" at bounding box center [1199, 114] width 16 height 16
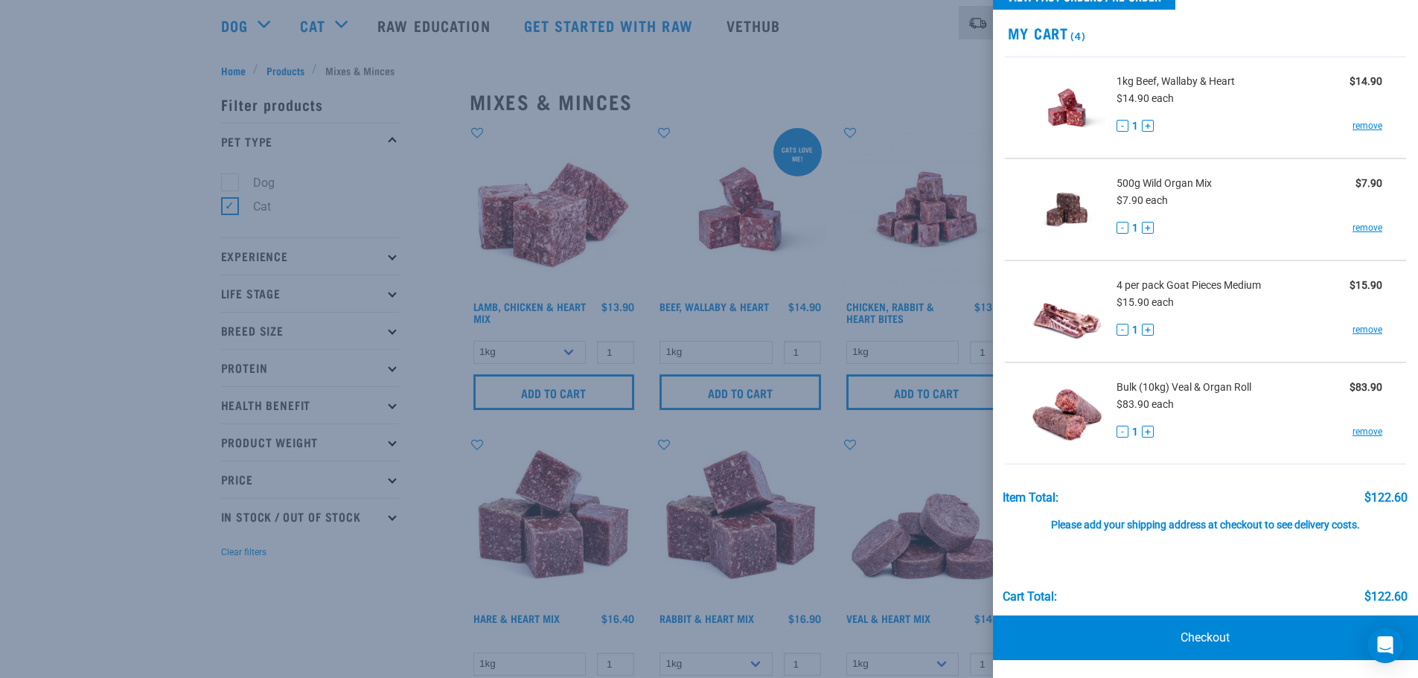
scroll to position [298, 0]
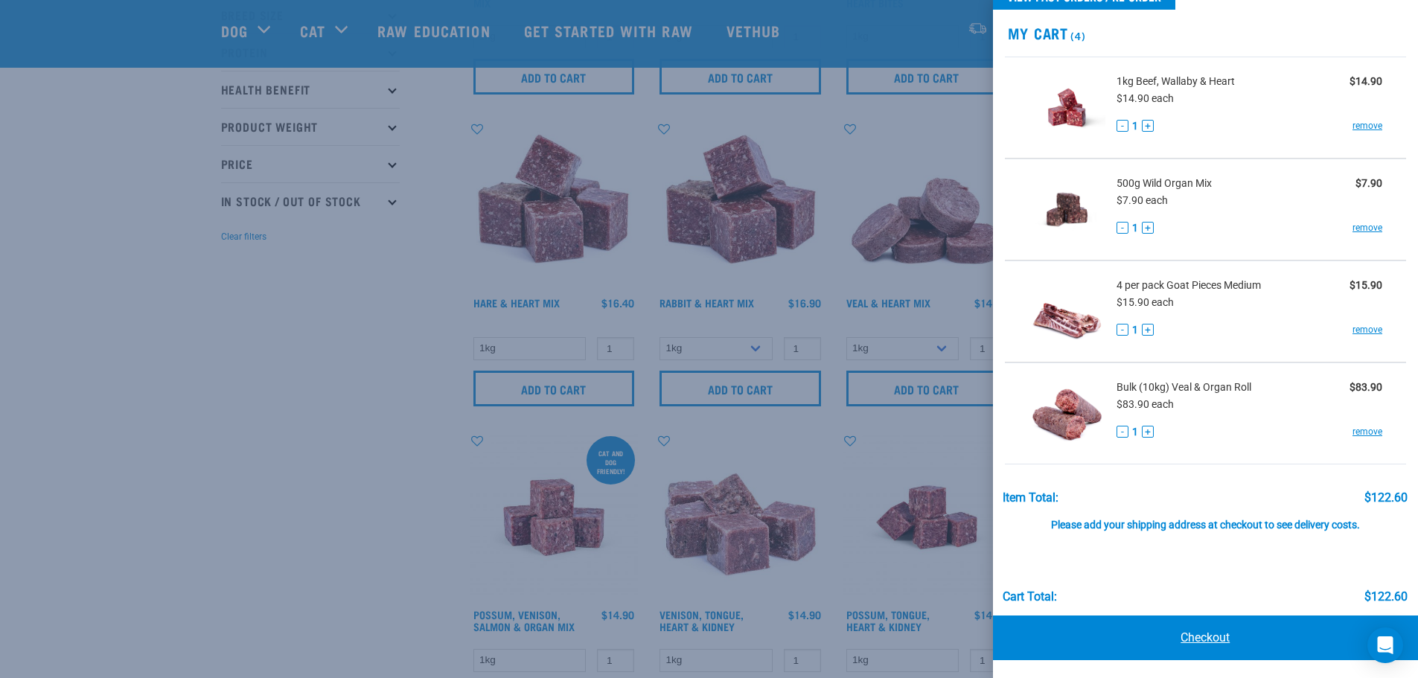
click at [1195, 639] on link "Checkout" at bounding box center [1206, 638] width 426 height 45
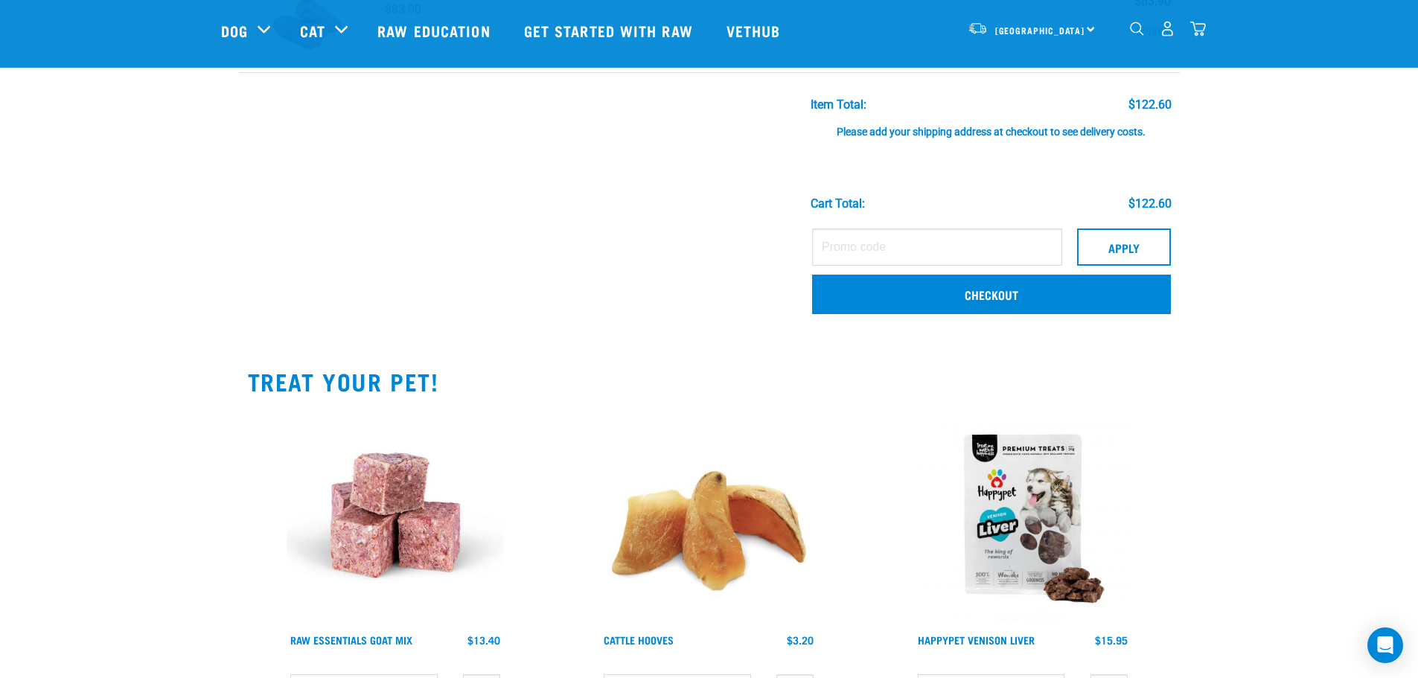
scroll to position [447, 0]
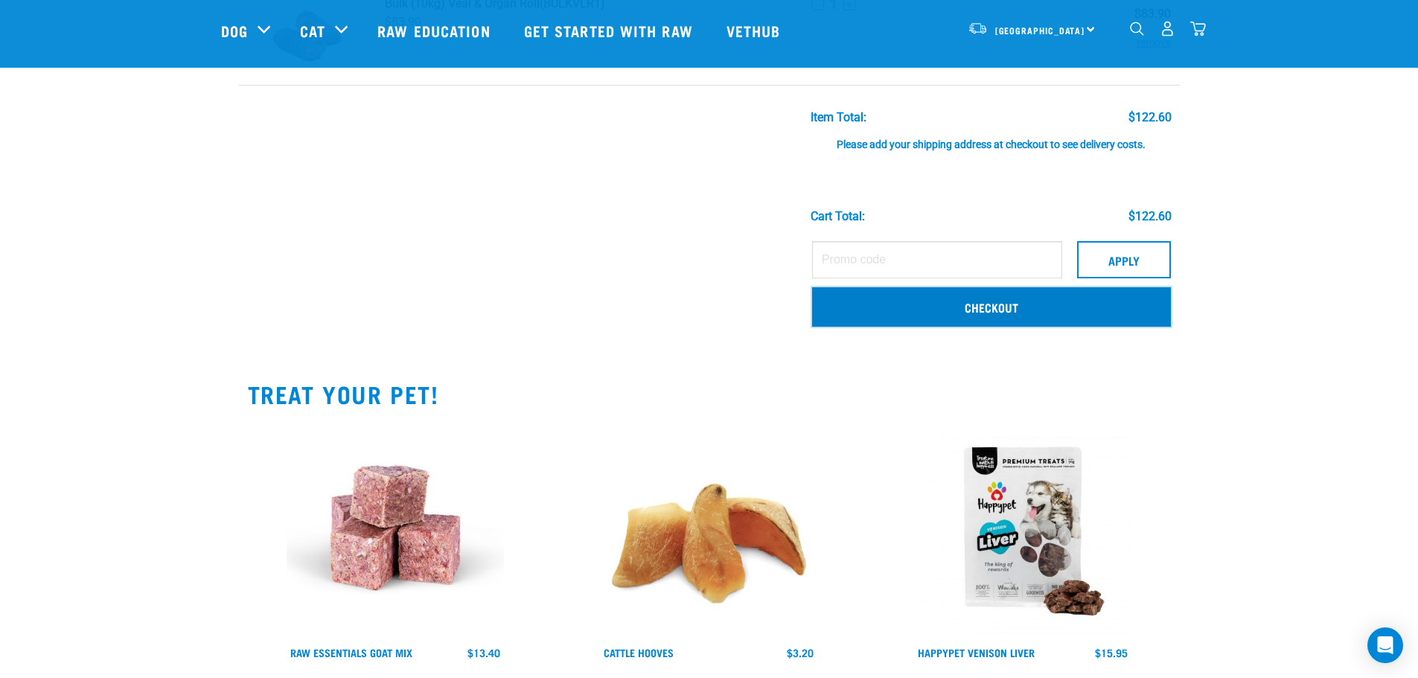
drag, startPoint x: 989, startPoint y: 308, endPoint x: 1022, endPoint y: 304, distance: 33.1
click at [989, 308] on link "Checkout" at bounding box center [991, 306] width 359 height 39
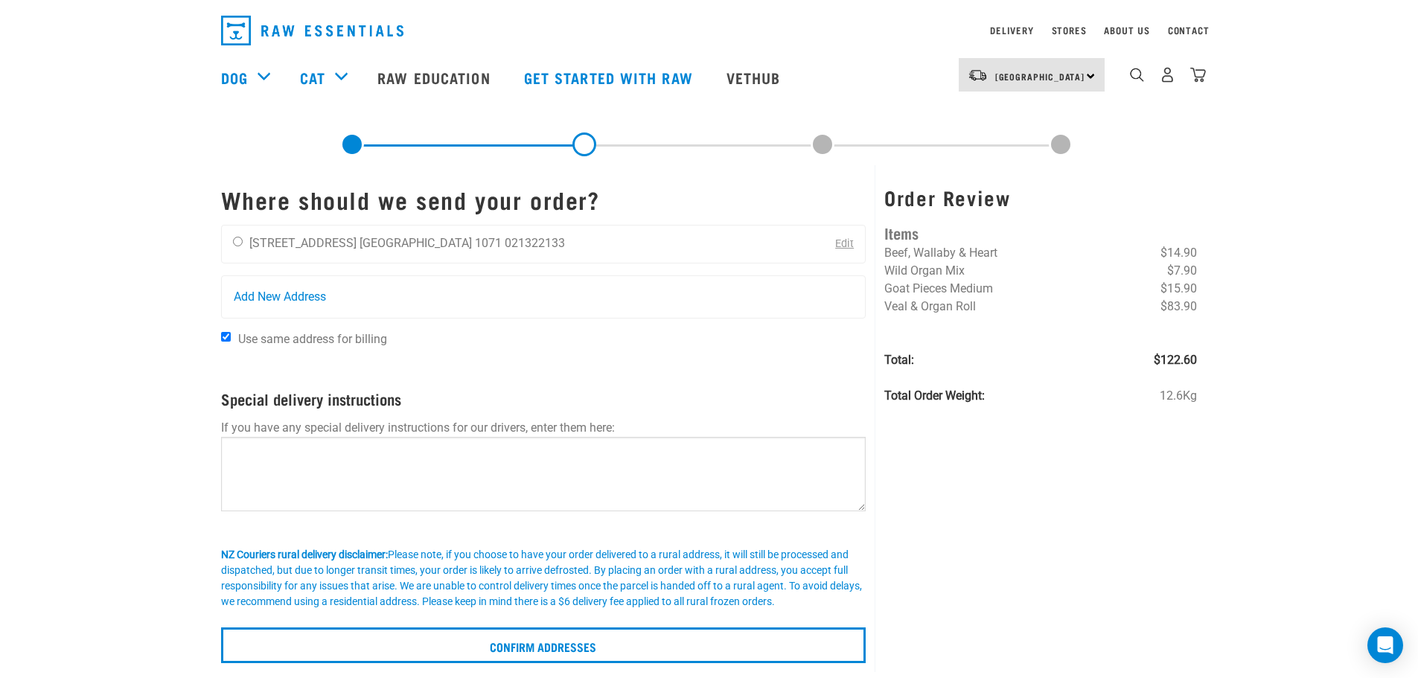
scroll to position [74, 0]
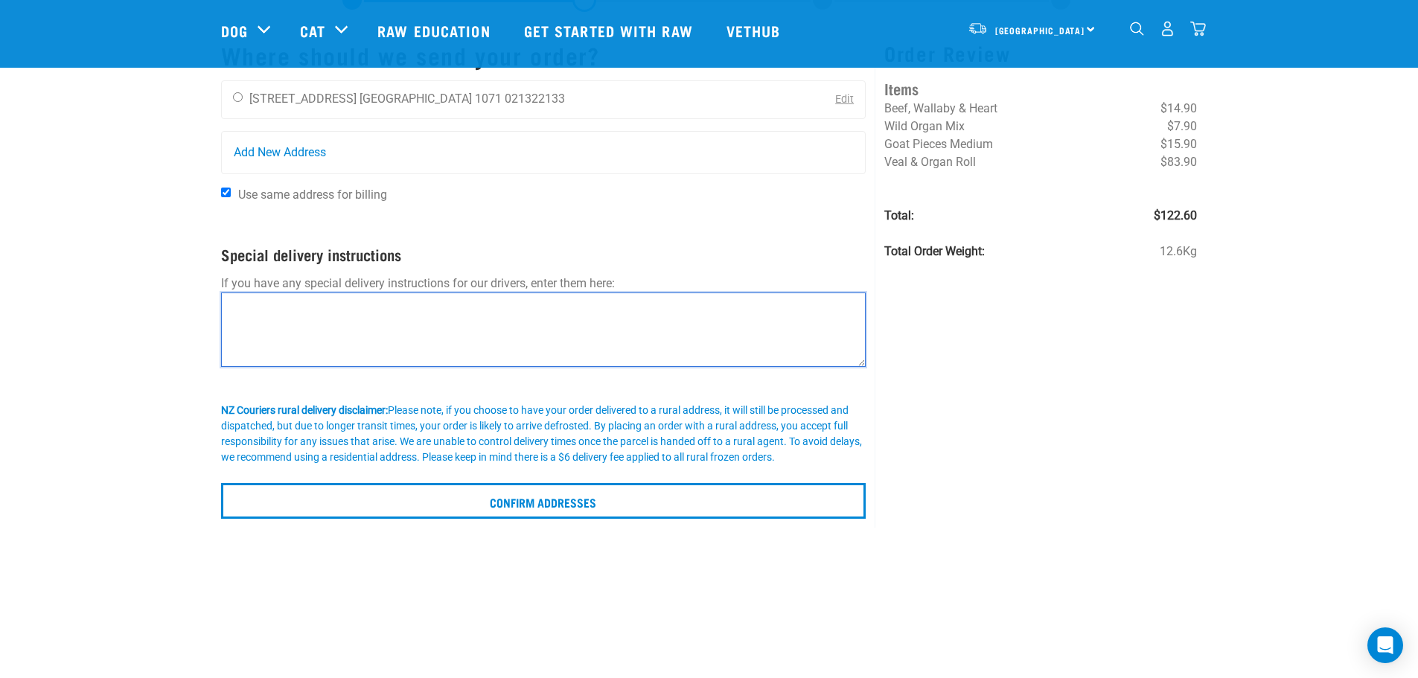
click at [255, 308] on textarea at bounding box center [544, 330] width 646 height 74
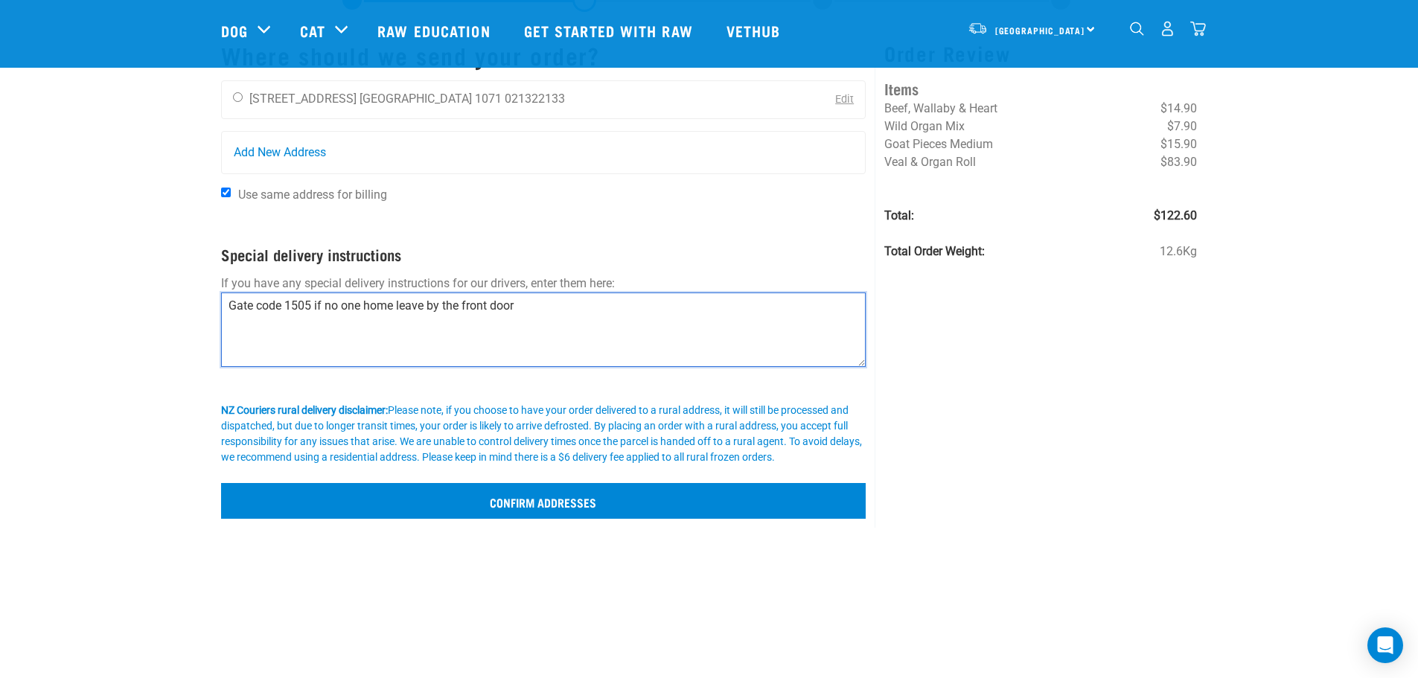
type textarea "Gate code 1505 if no one home leave by the front door"
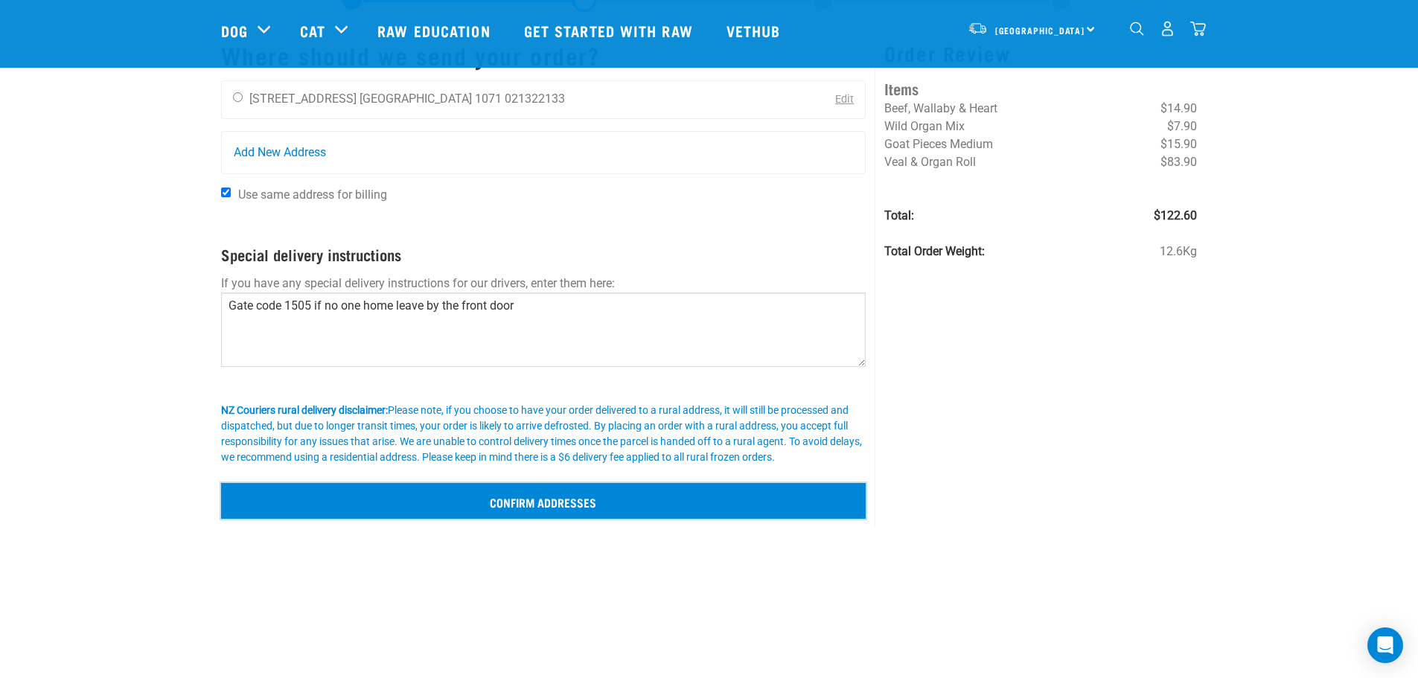
click at [538, 503] on input "Confirm addresses" at bounding box center [544, 501] width 646 height 36
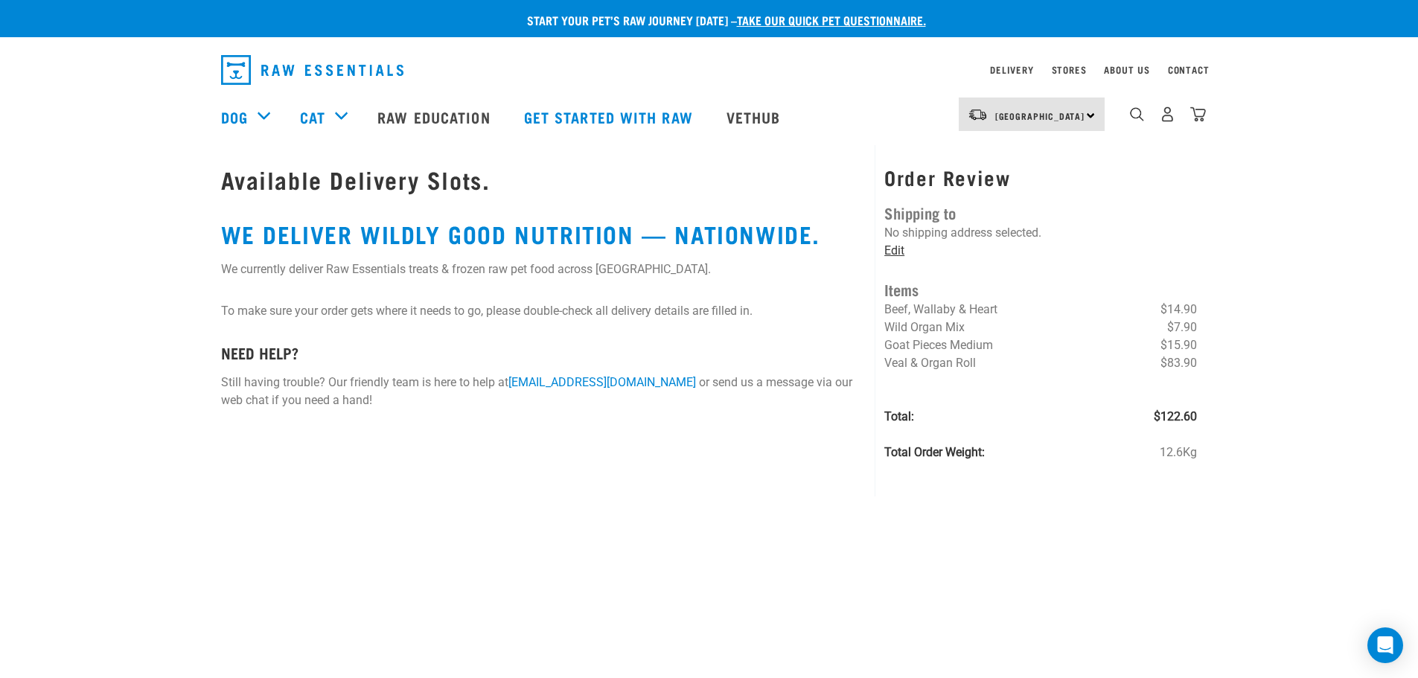
click at [897, 249] on link "Edit" at bounding box center [895, 250] width 20 height 14
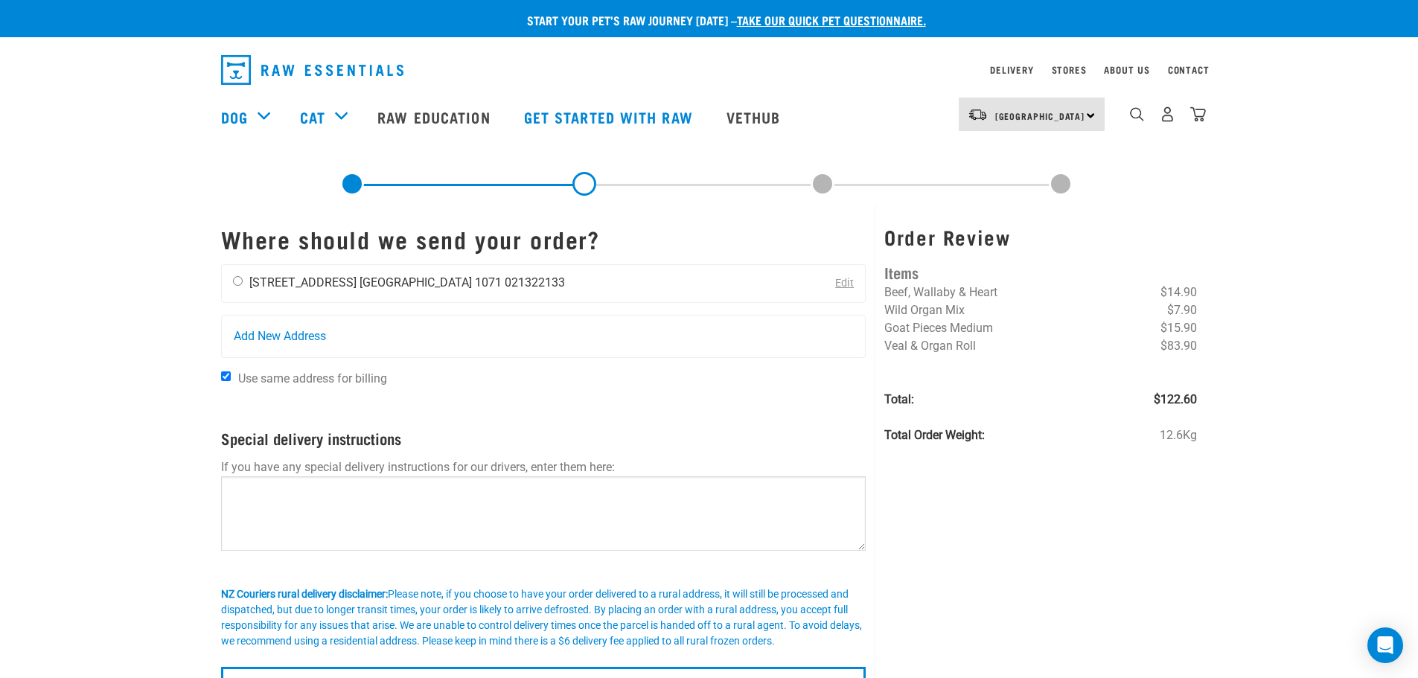
click at [237, 278] on input "radio" at bounding box center [238, 281] width 10 height 10
radio input "true"
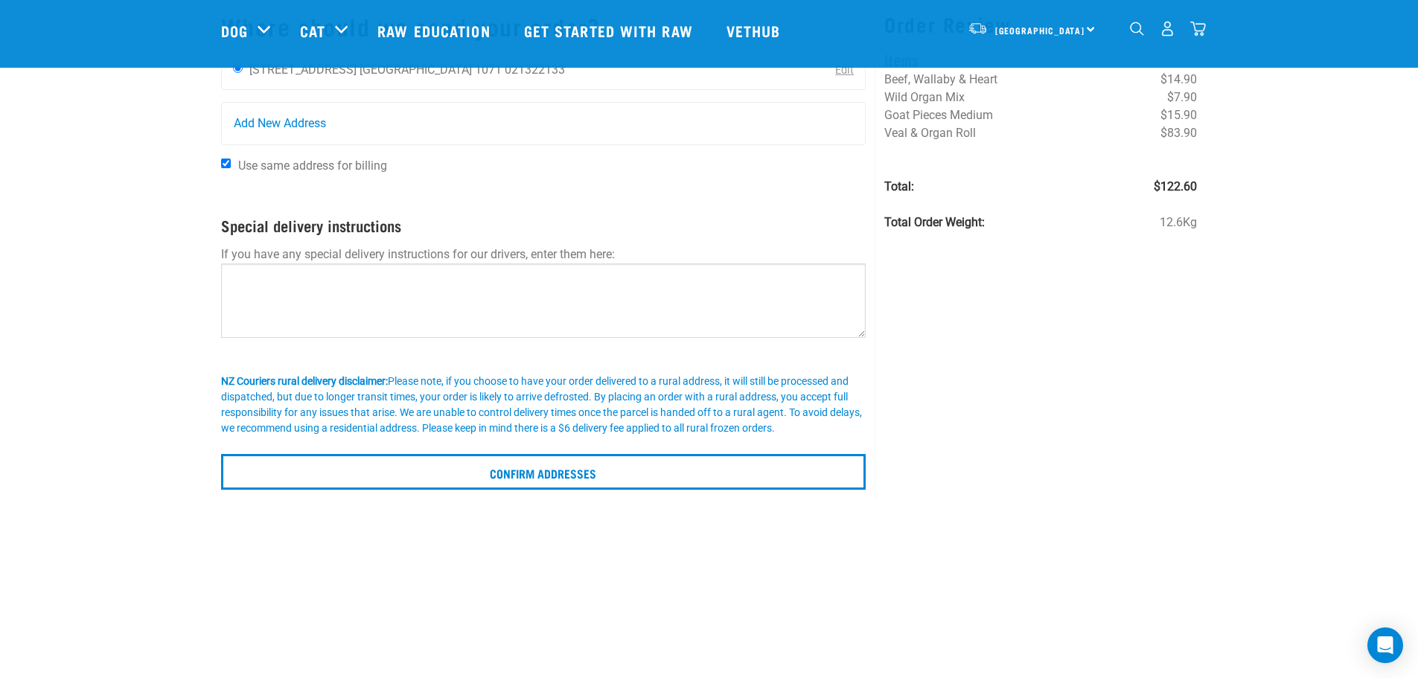
scroll to position [74, 0]
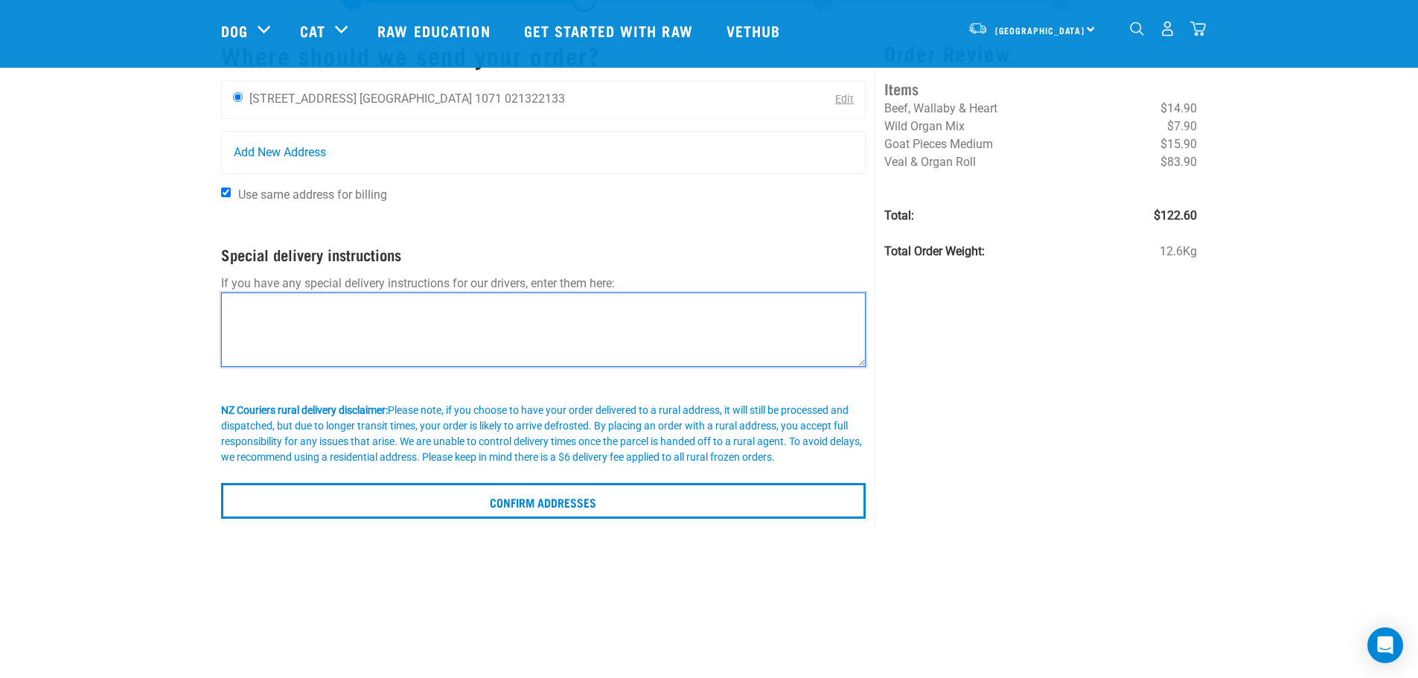
click at [442, 337] on textarea at bounding box center [544, 330] width 646 height 74
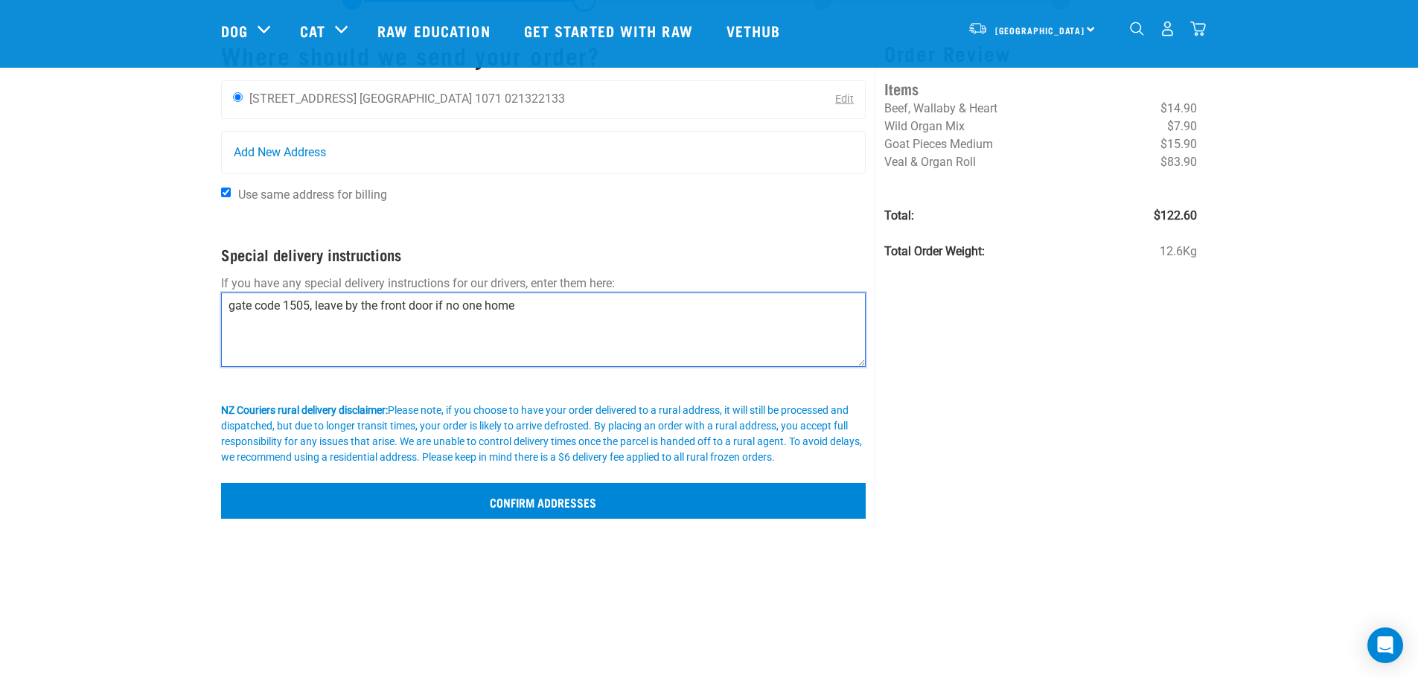
type textarea "gate code 1505, leave by the front door if no one home"
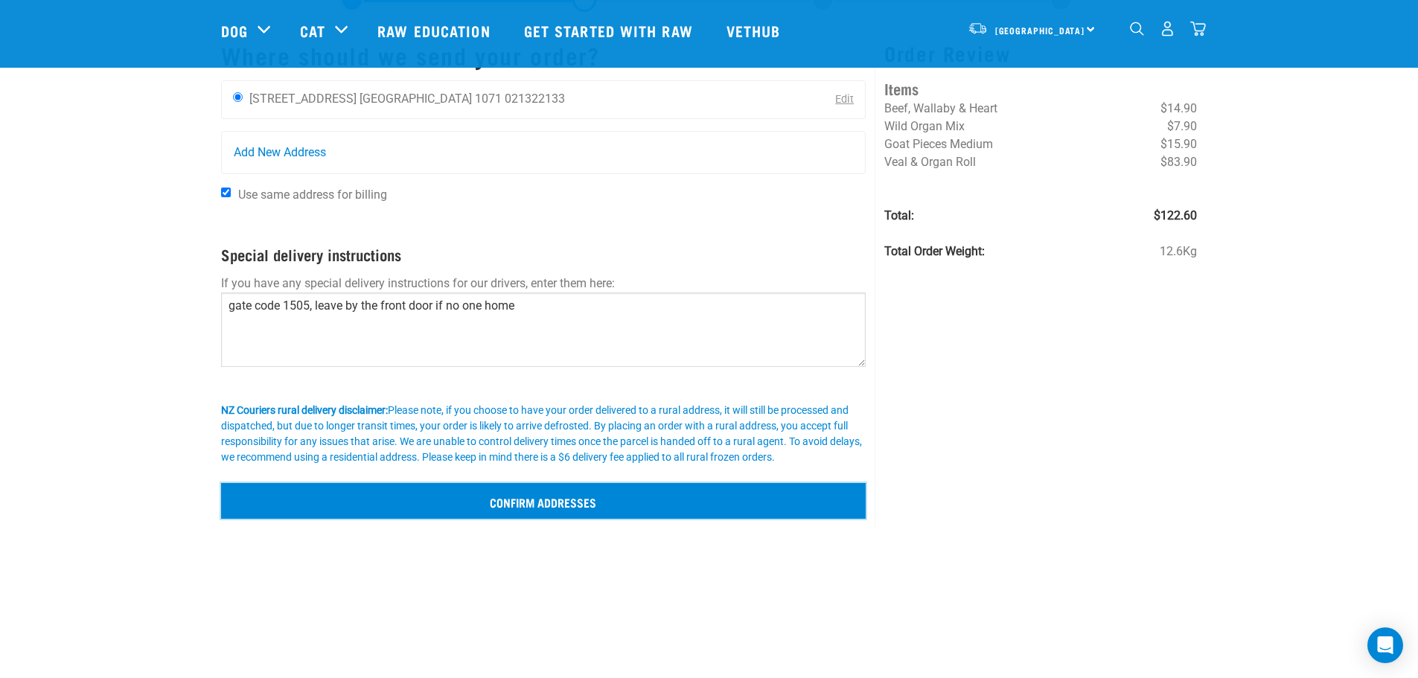
click at [586, 503] on input "Confirm addresses" at bounding box center [544, 501] width 646 height 36
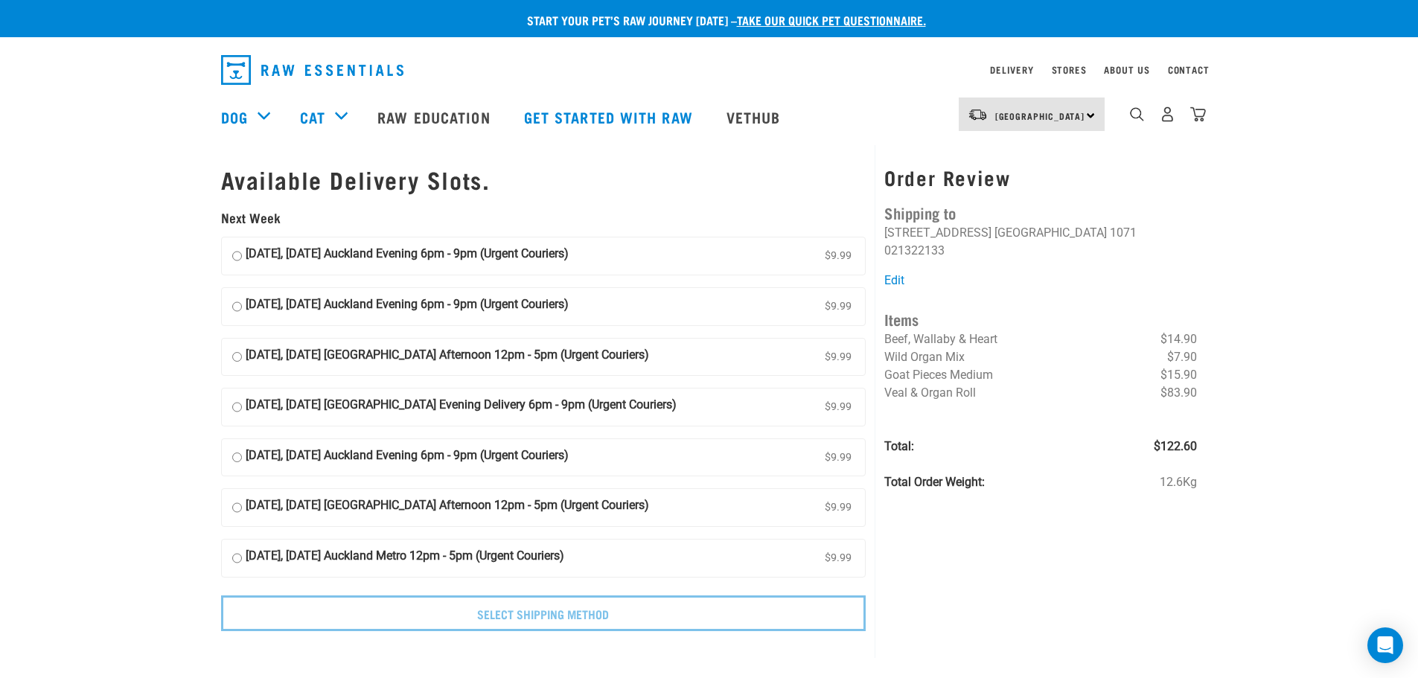
click at [236, 253] on input "25 August, Monday Auckland Evening 6pm - 9pm (Urgent Couriers) $9.99" at bounding box center [237, 256] width 10 height 22
radio input "true"
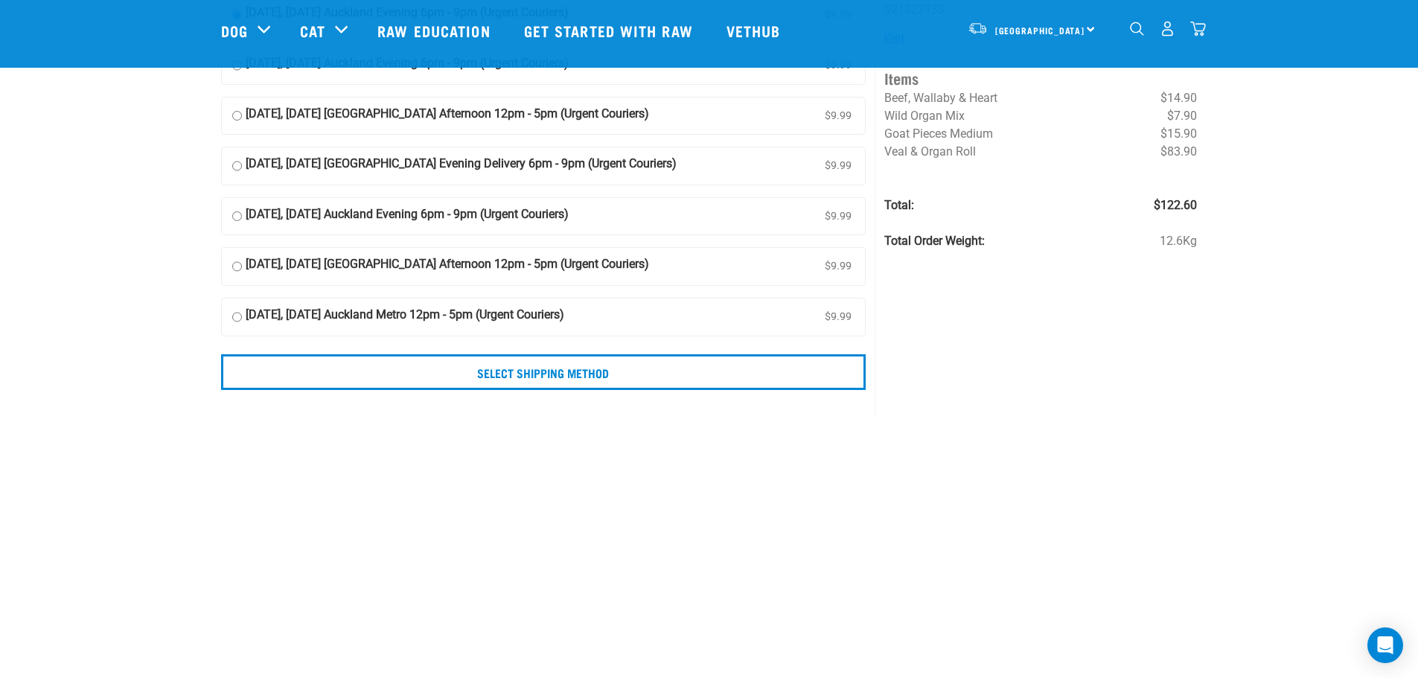
scroll to position [223, 0]
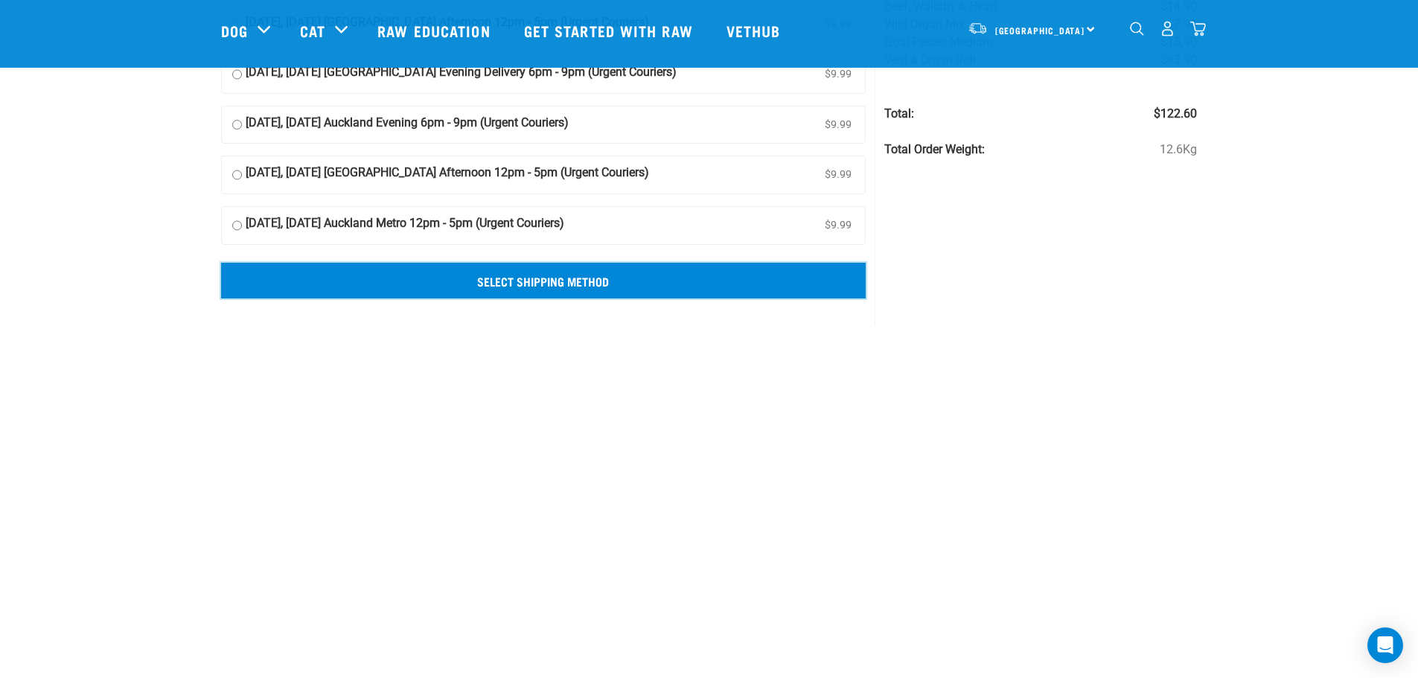
click at [567, 277] on input "Select Shipping Method" at bounding box center [544, 281] width 646 height 36
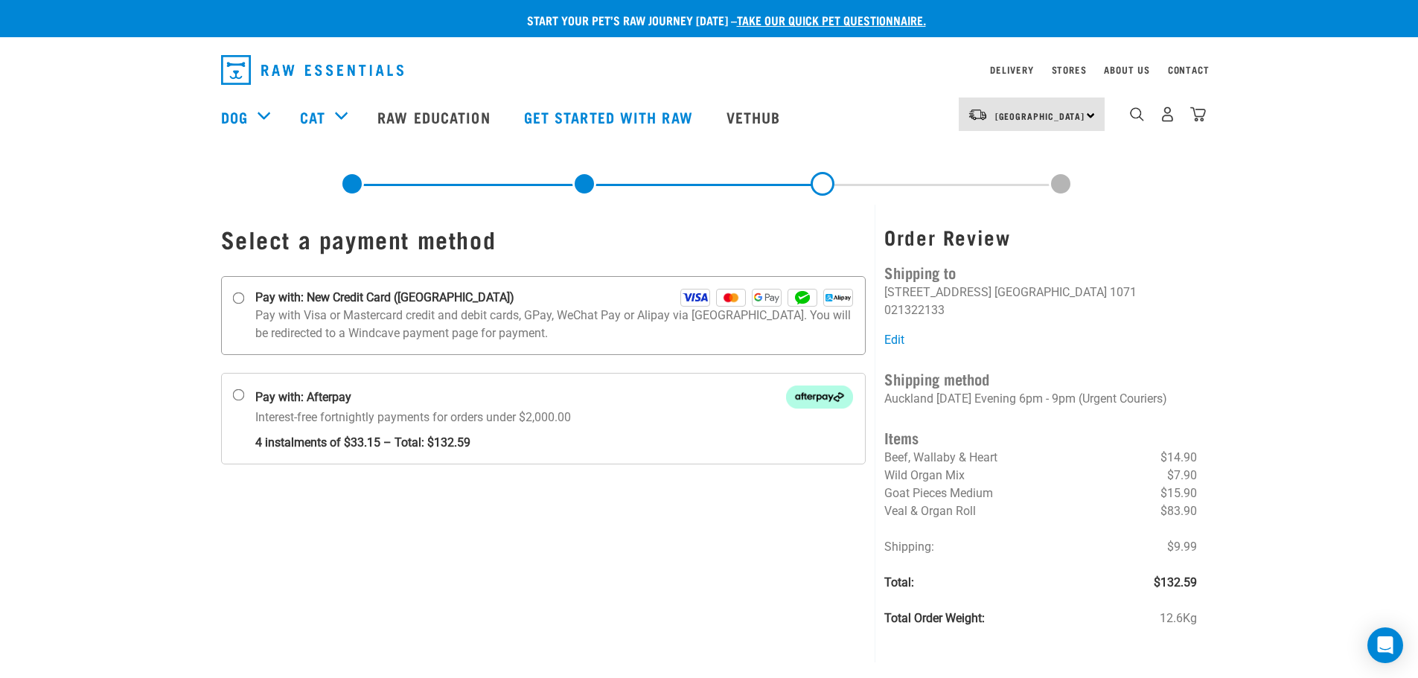
click at [239, 298] on input "Pay with: New Credit Card ([GEOGRAPHIC_DATA])" at bounding box center [238, 299] width 12 height 12
radio input "true"
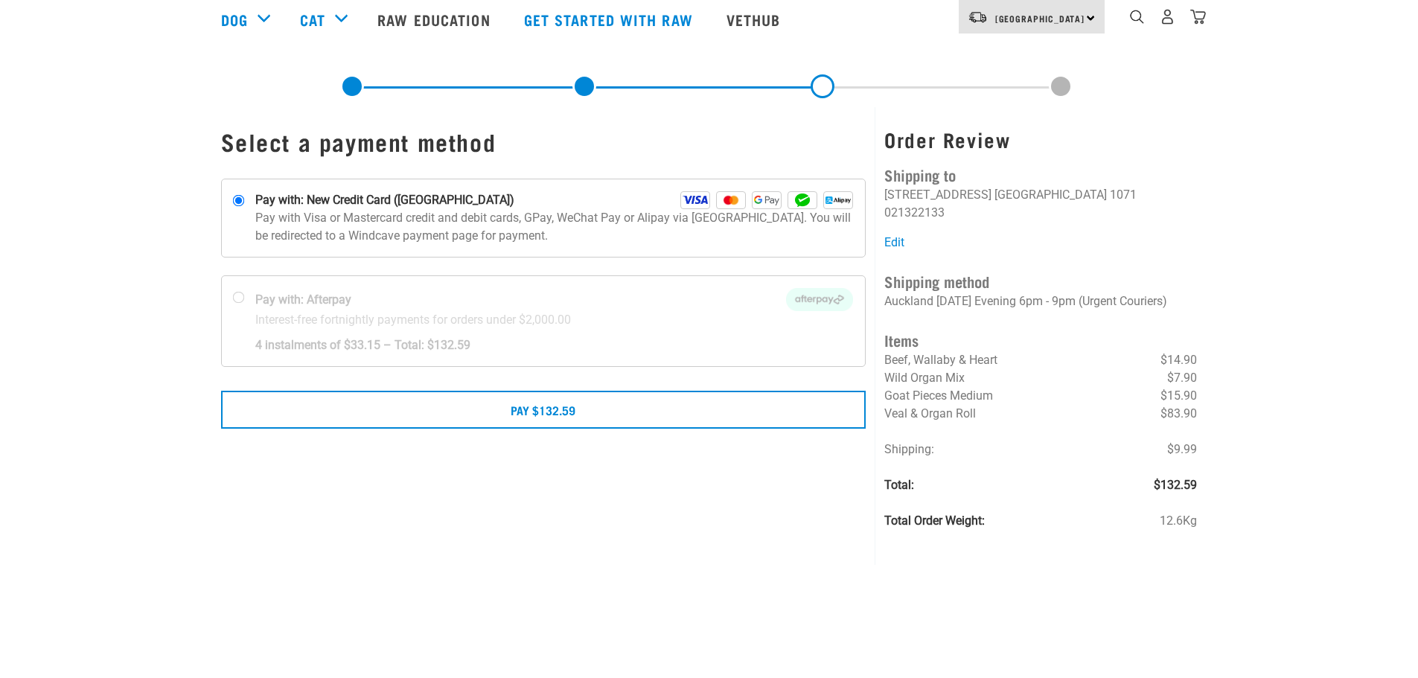
scroll to position [149, 0]
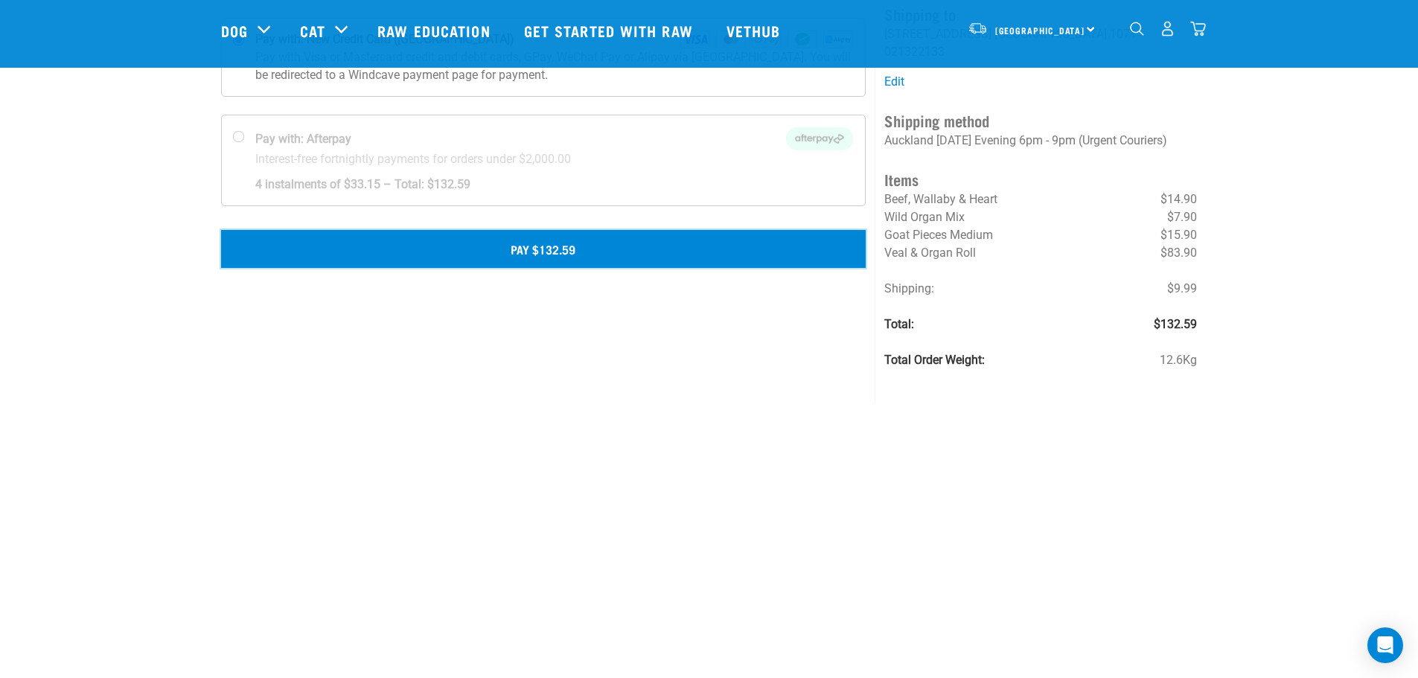
click at [544, 251] on button "Pay $132.59" at bounding box center [544, 248] width 646 height 37
